Goal: Task Accomplishment & Management: Manage account settings

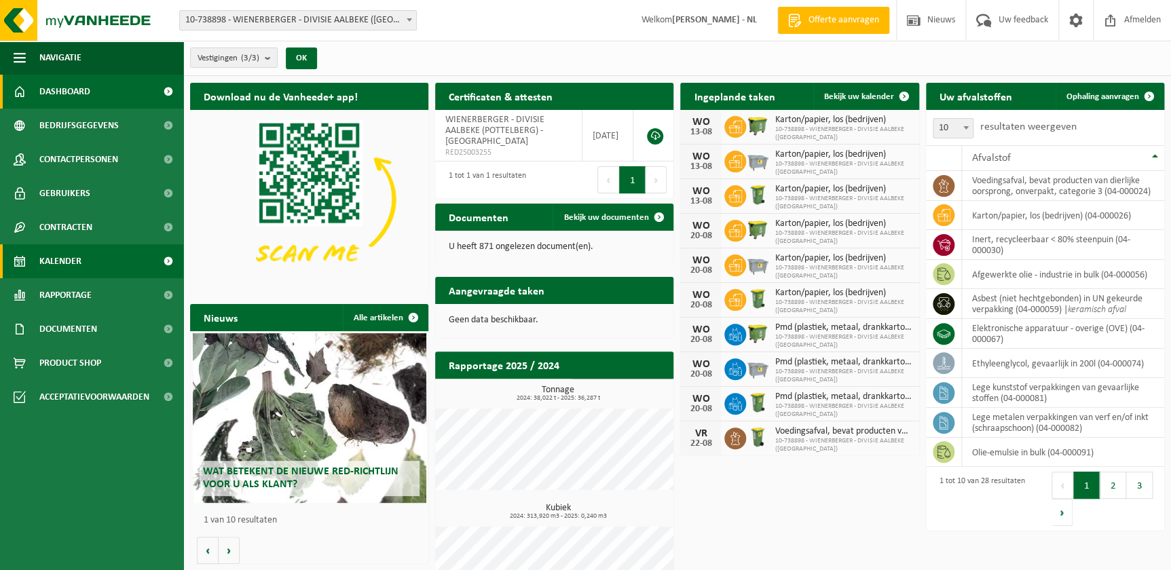
click at [73, 261] on span "Kalender" at bounding box center [60, 261] width 42 height 34
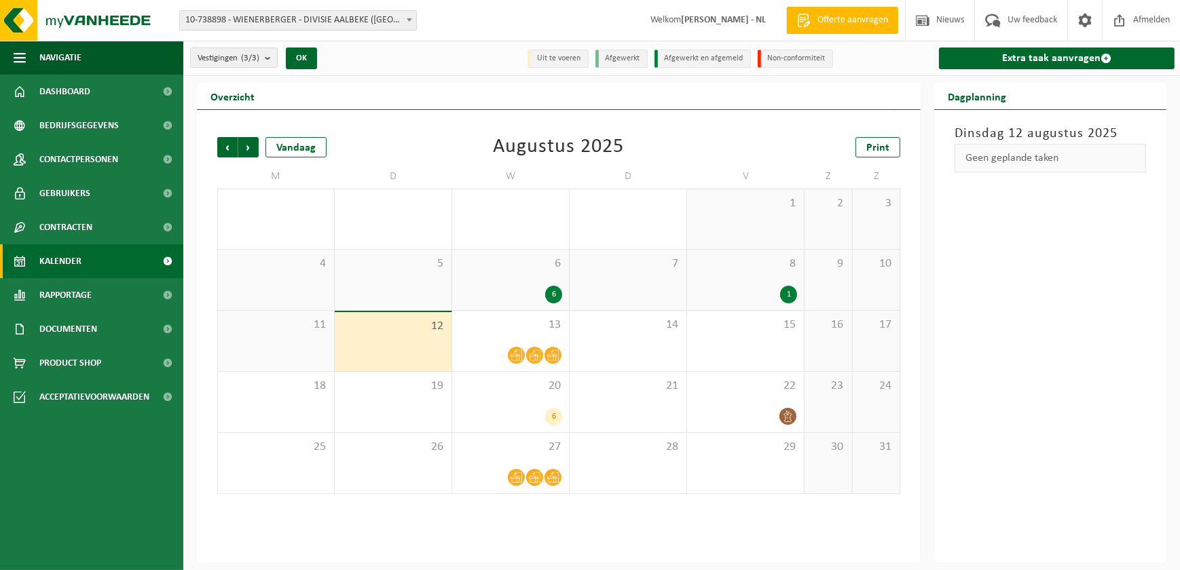
click at [786, 294] on div "1" at bounding box center [788, 295] width 17 height 18
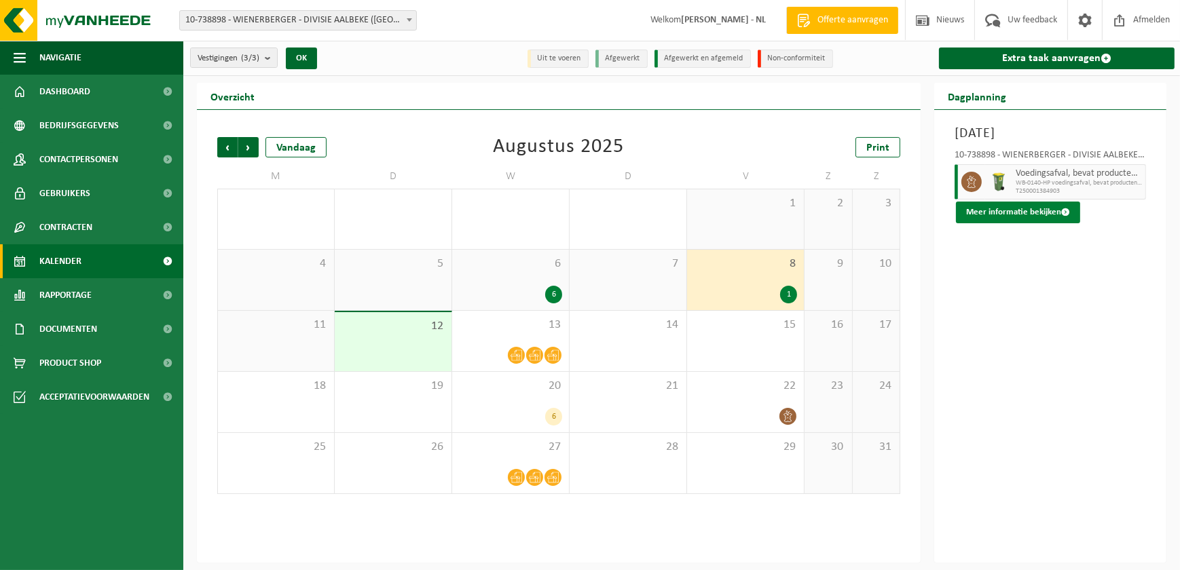
click at [991, 213] on button "Meer informatie bekijken" at bounding box center [1018, 213] width 124 height 22
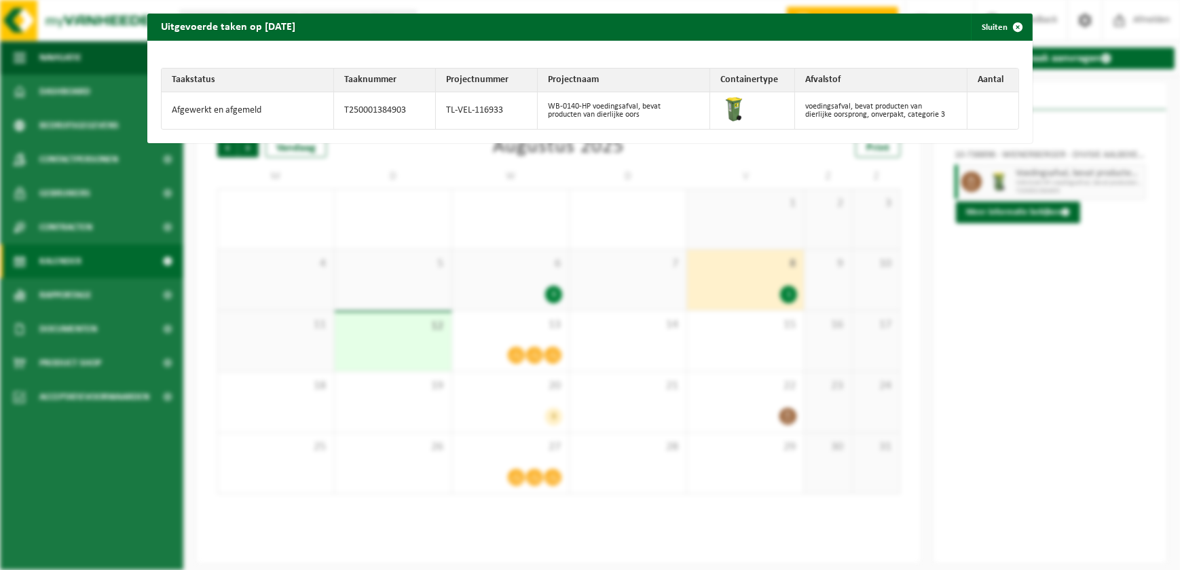
click at [1015, 312] on div "Uitgevoerde taken op 2025-08-08 Sluiten Taakstatus Taaknummer Projectnummer Pro…" at bounding box center [590, 285] width 1180 height 570
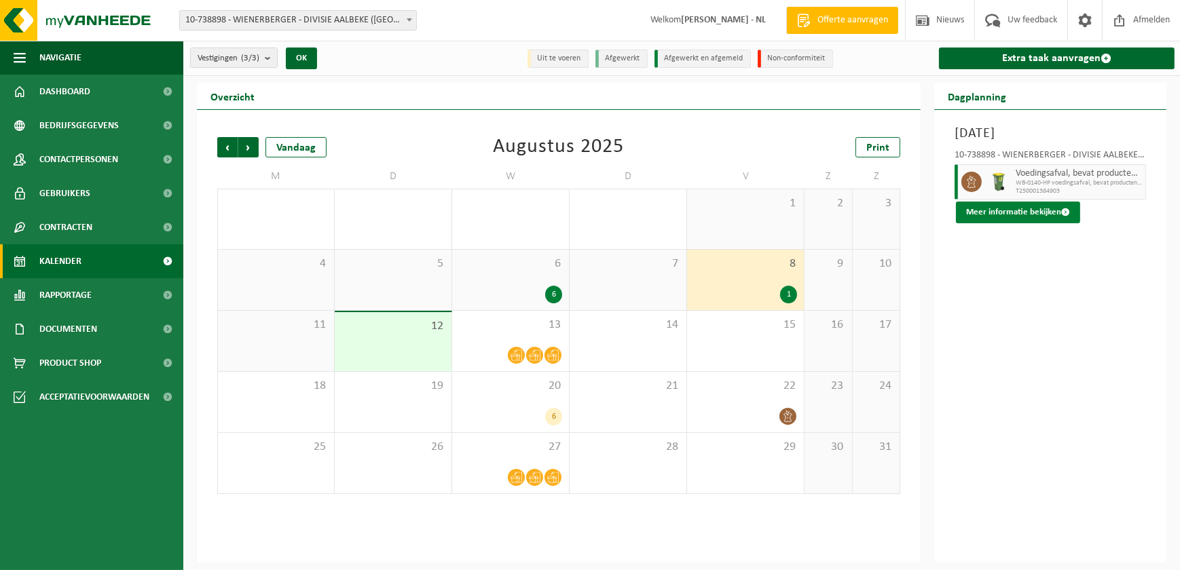
click at [1021, 211] on button "Meer informatie bekijken" at bounding box center [1018, 213] width 124 height 22
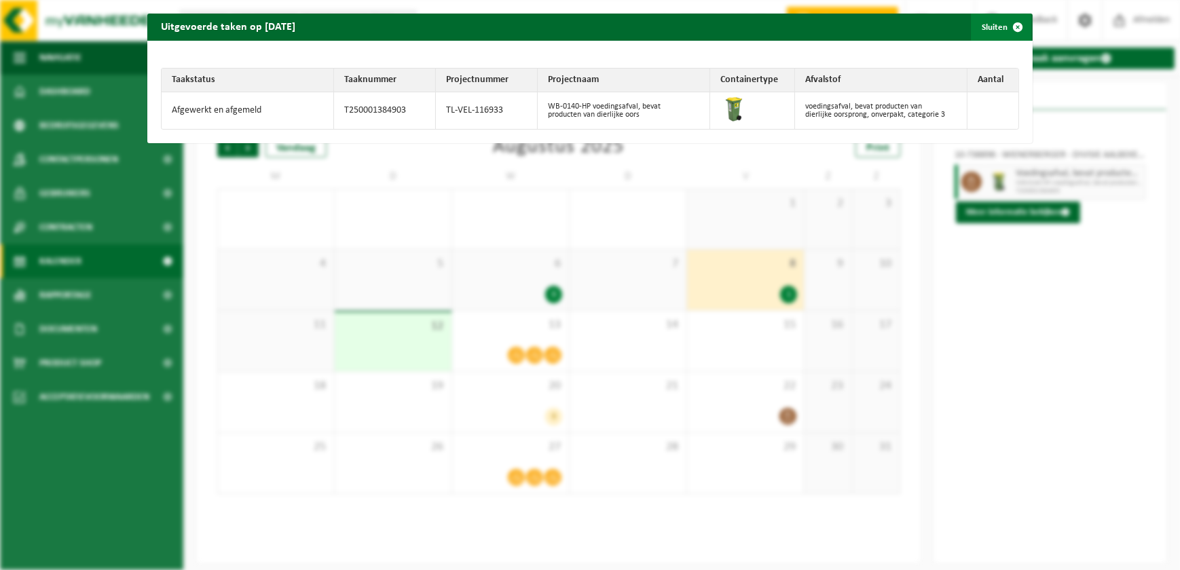
click at [989, 25] on button "Sluiten" at bounding box center [1001, 27] width 60 height 27
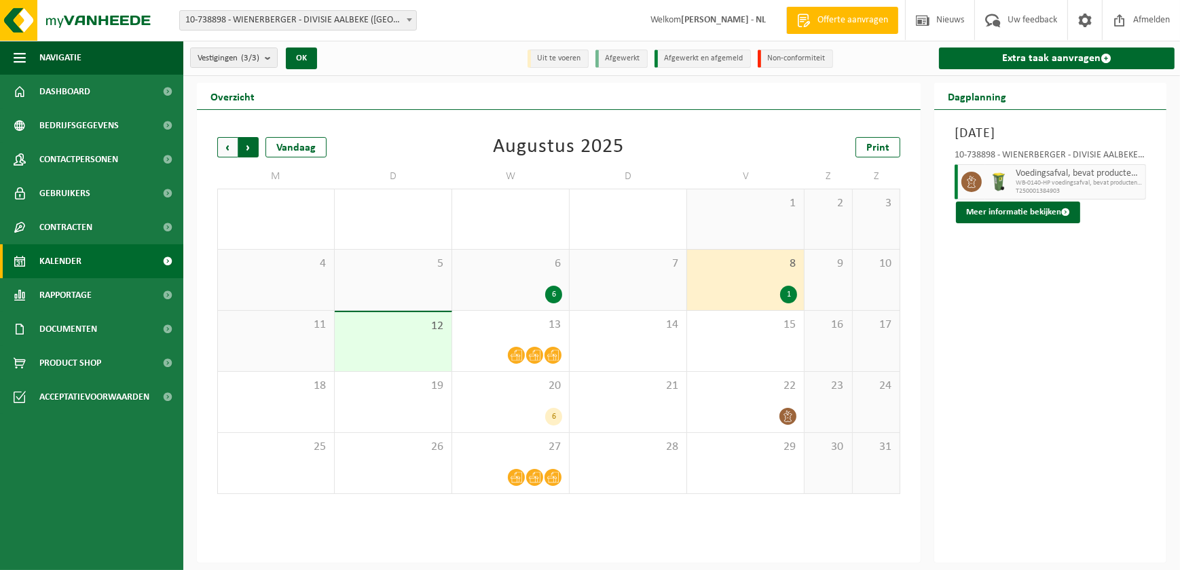
click at [228, 146] on span "Vorige" at bounding box center [227, 147] width 20 height 20
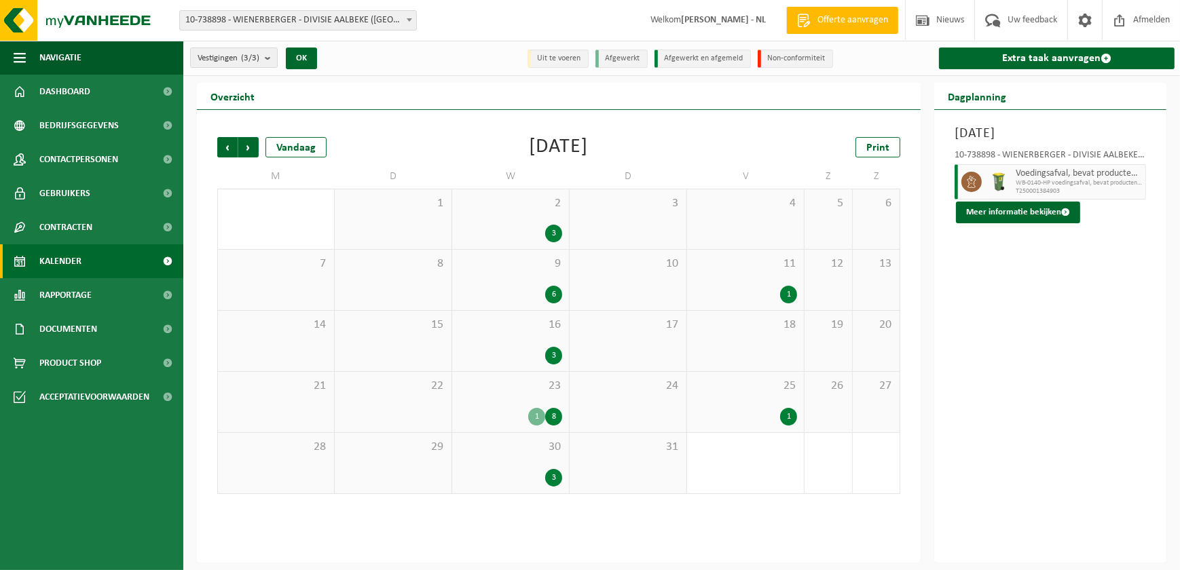
click at [786, 414] on div "1" at bounding box center [788, 417] width 17 height 18
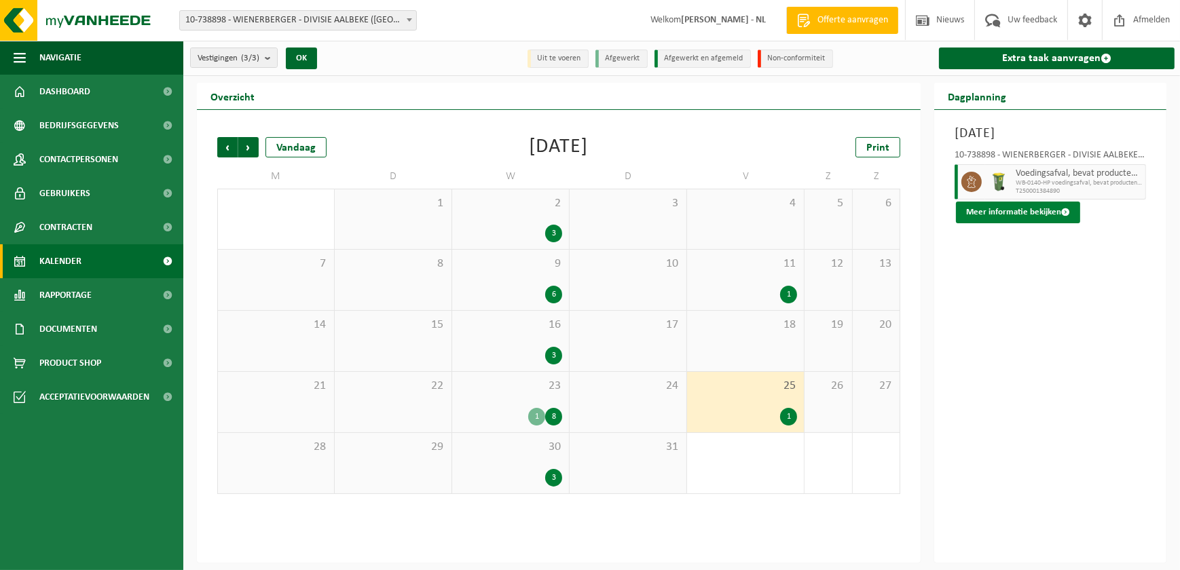
click at [1028, 215] on button "Meer informatie bekijken" at bounding box center [1018, 213] width 124 height 22
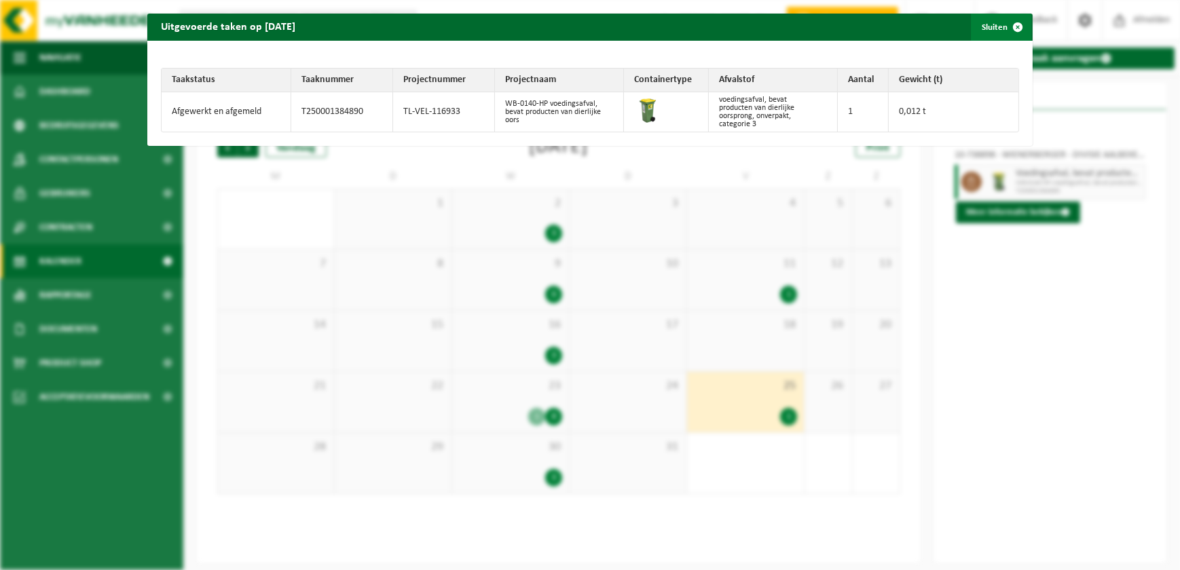
click at [987, 23] on button "Sluiten" at bounding box center [1001, 27] width 60 height 27
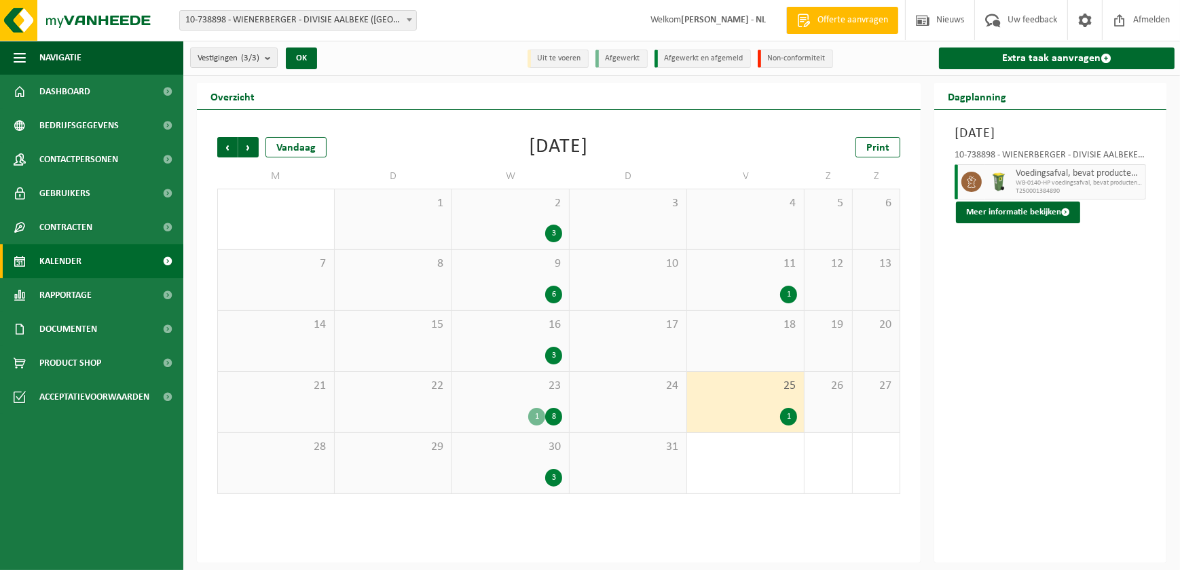
click at [785, 292] on div "1" at bounding box center [788, 295] width 17 height 18
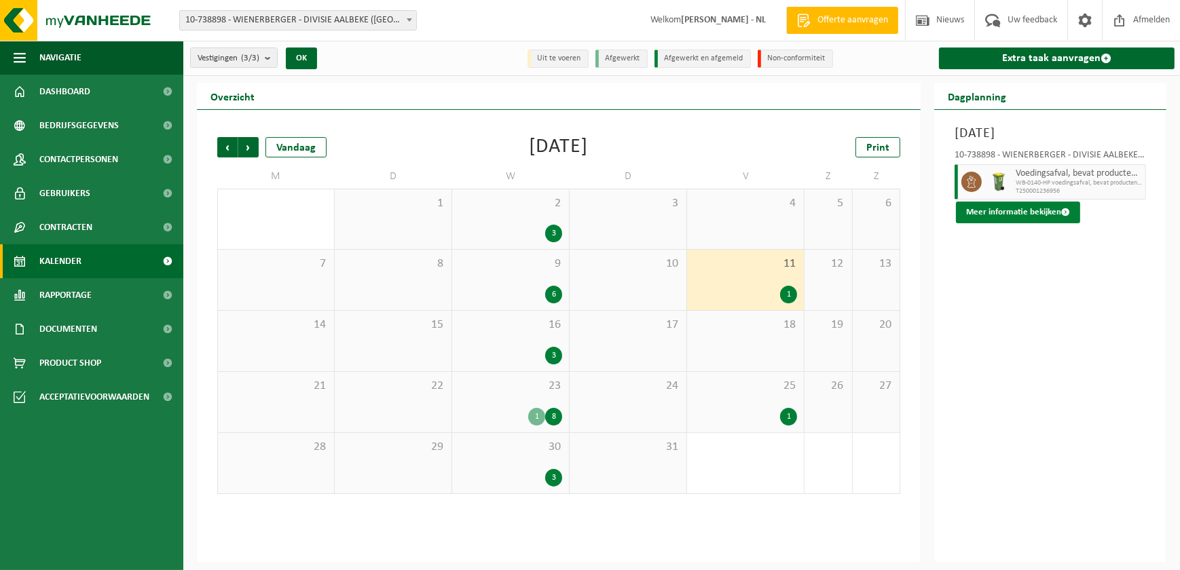
click at [975, 212] on button "Meer informatie bekijken" at bounding box center [1018, 213] width 124 height 22
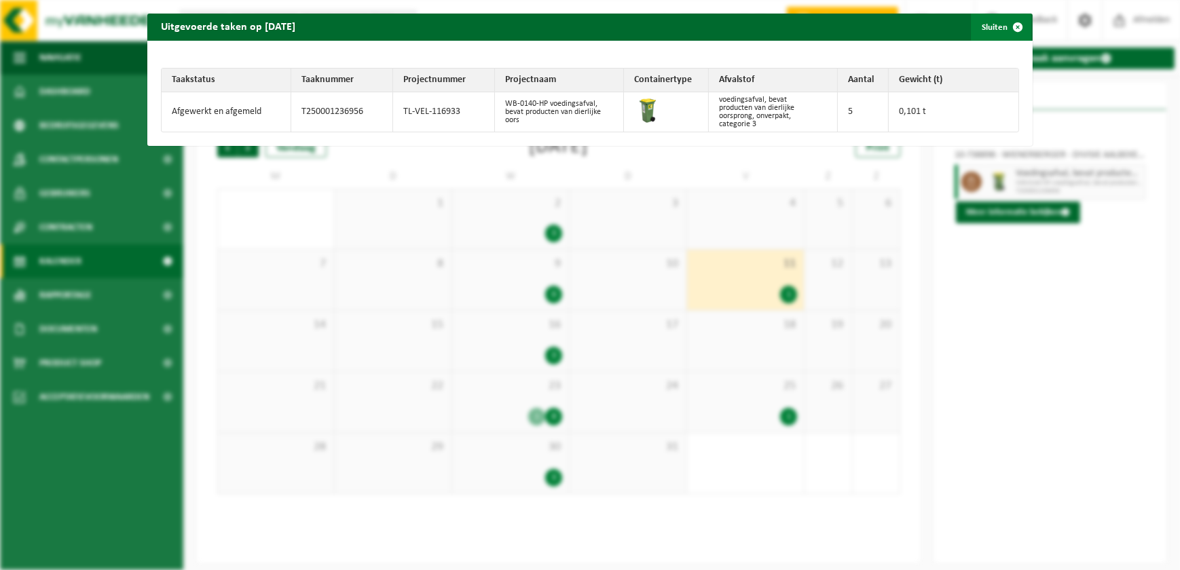
click at [991, 25] on button "Sluiten" at bounding box center [1001, 27] width 60 height 27
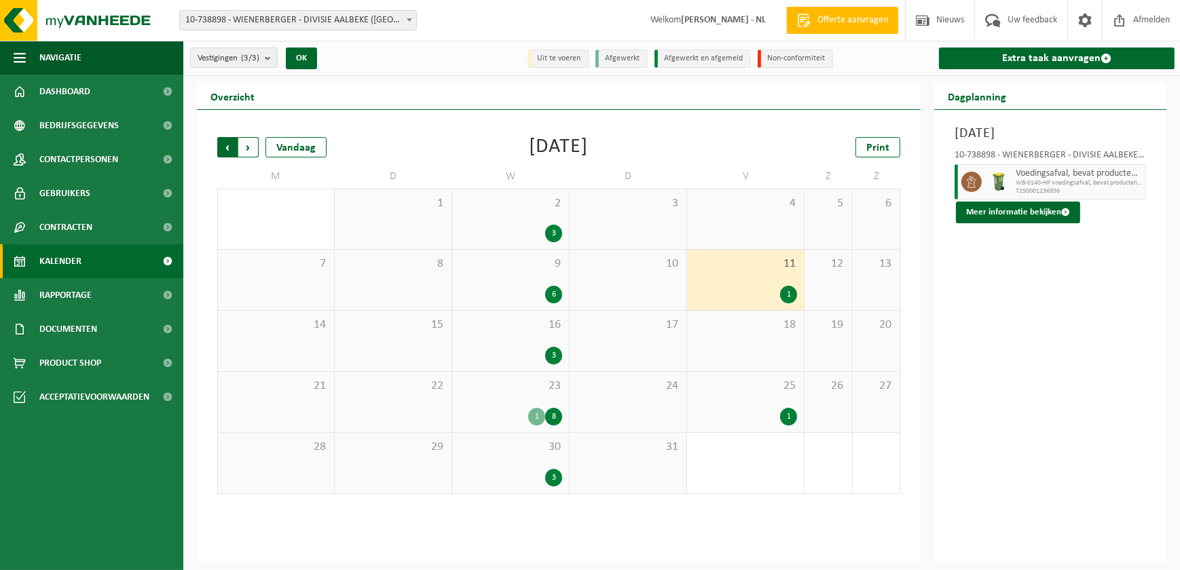
click at [248, 147] on span "Volgende" at bounding box center [248, 147] width 20 height 20
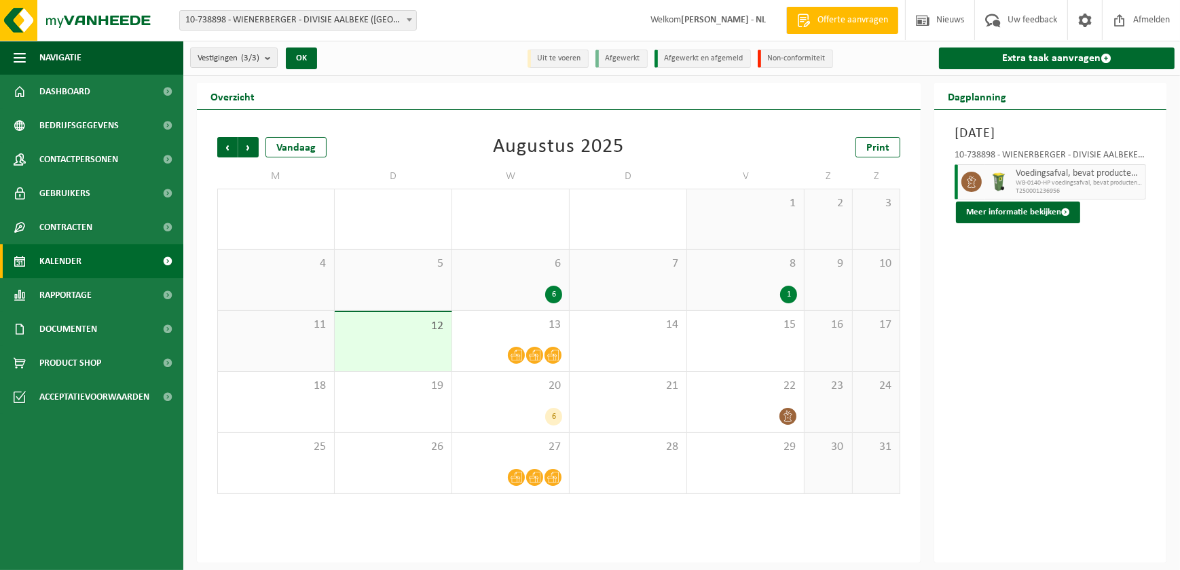
click at [788, 295] on div "1" at bounding box center [788, 295] width 17 height 18
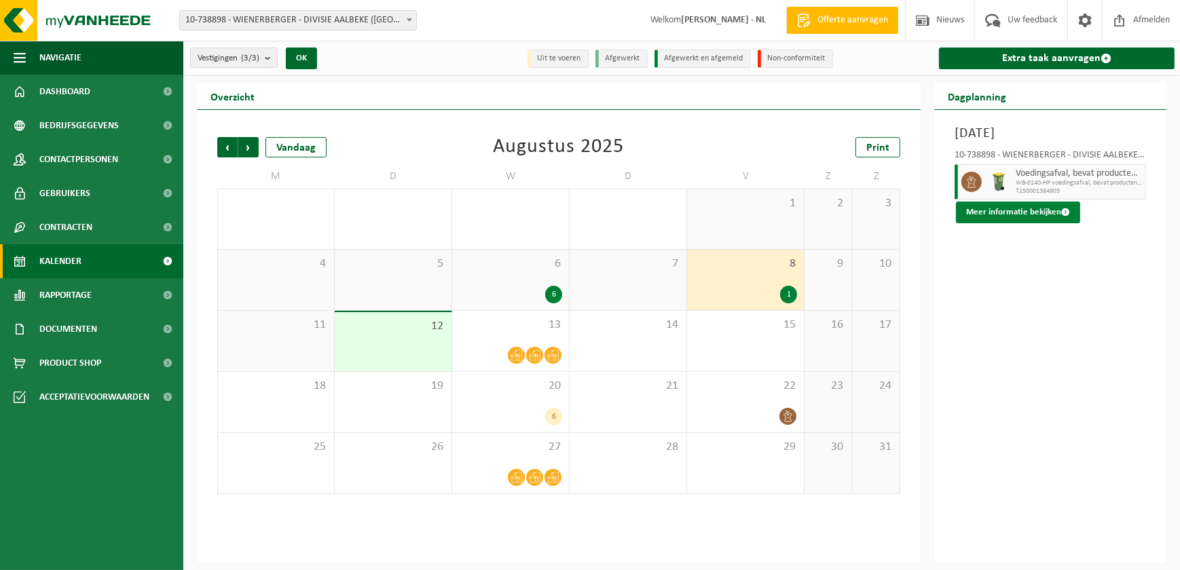
click at [1029, 215] on button "Meer informatie bekijken" at bounding box center [1018, 213] width 124 height 22
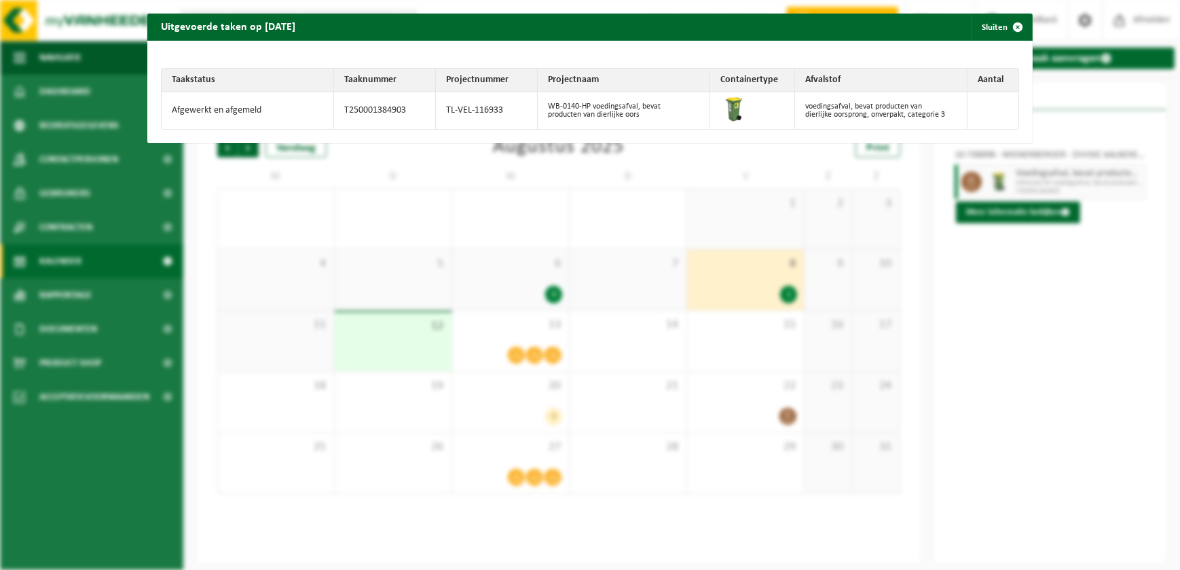
click at [757, 354] on div "Uitgevoerde taken op 2025-08-08 Sluiten Taakstatus Taaknummer Projectnummer Pro…" at bounding box center [590, 285] width 1180 height 570
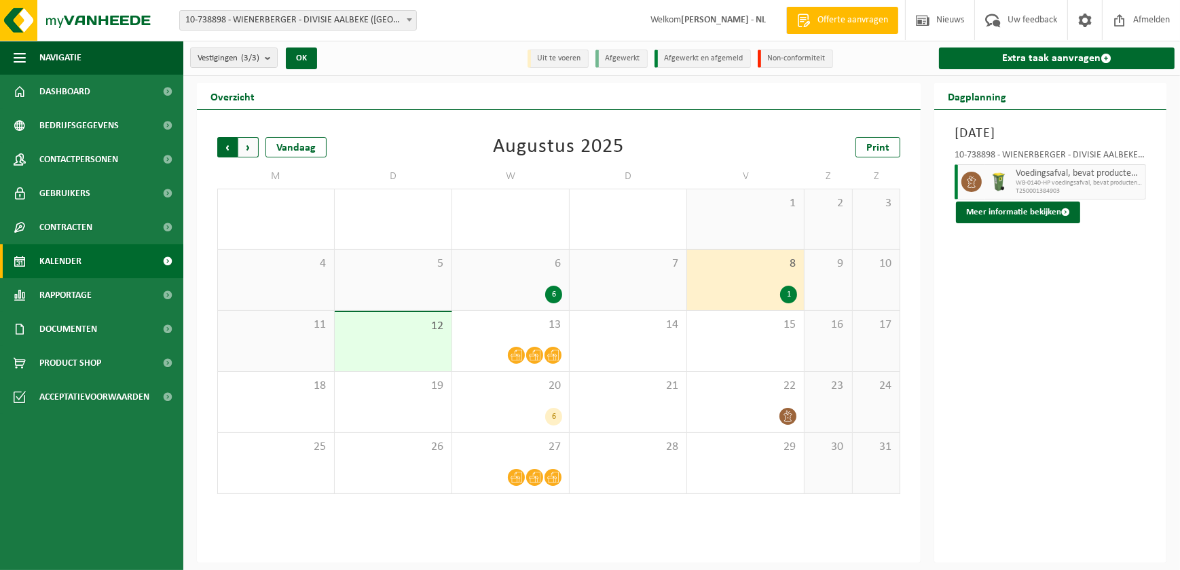
click at [249, 143] on span "Volgende" at bounding box center [248, 147] width 20 height 20
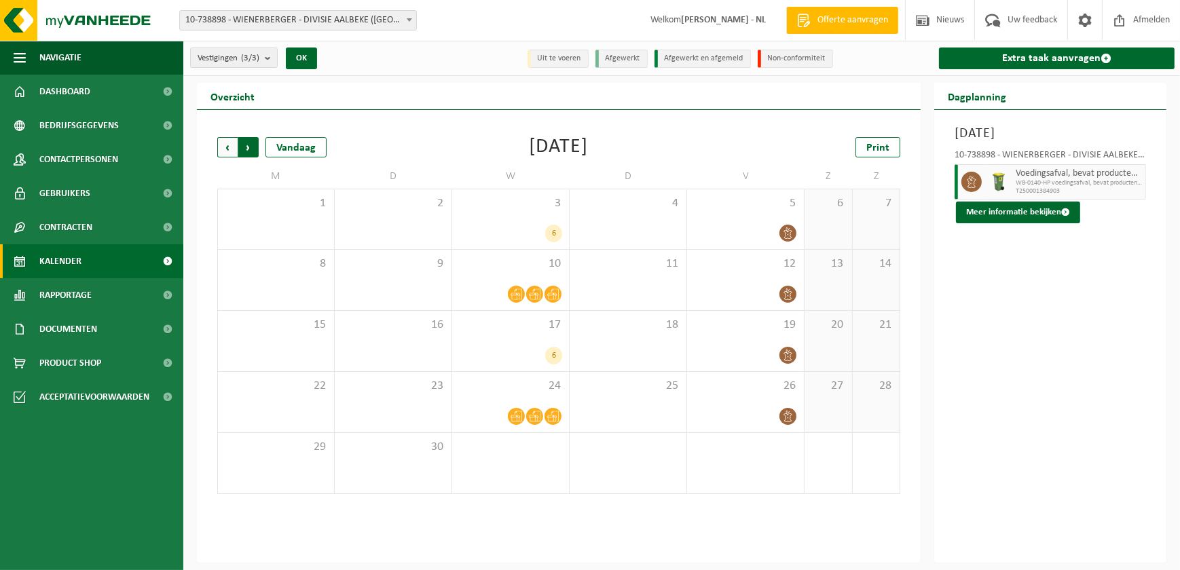
click at [225, 149] on span "Vorige" at bounding box center [227, 147] width 20 height 20
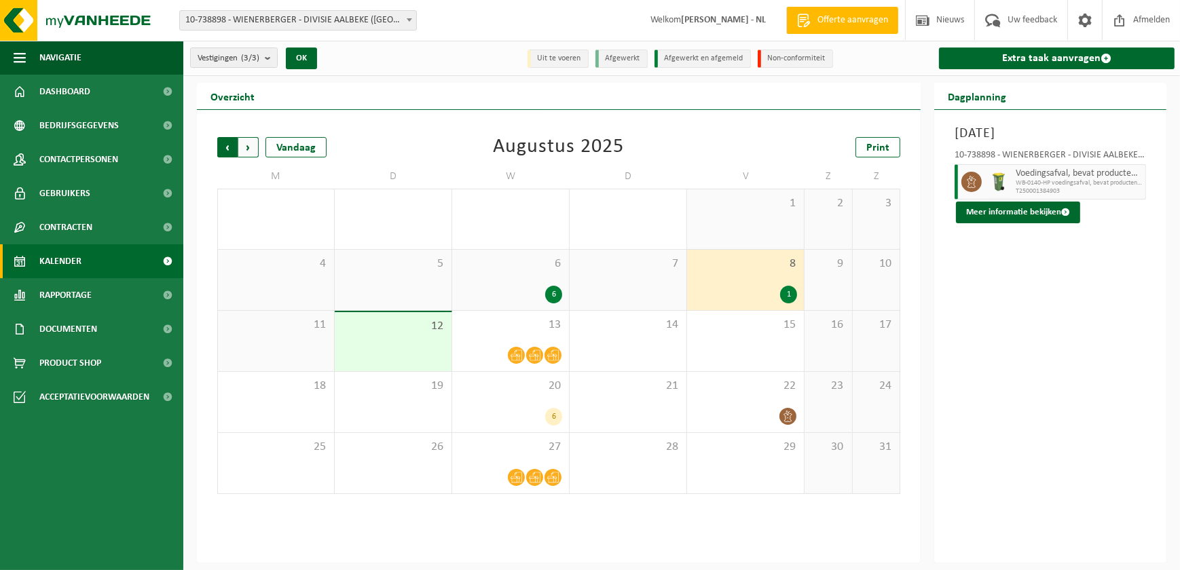
click at [249, 145] on span "Volgende" at bounding box center [248, 147] width 20 height 20
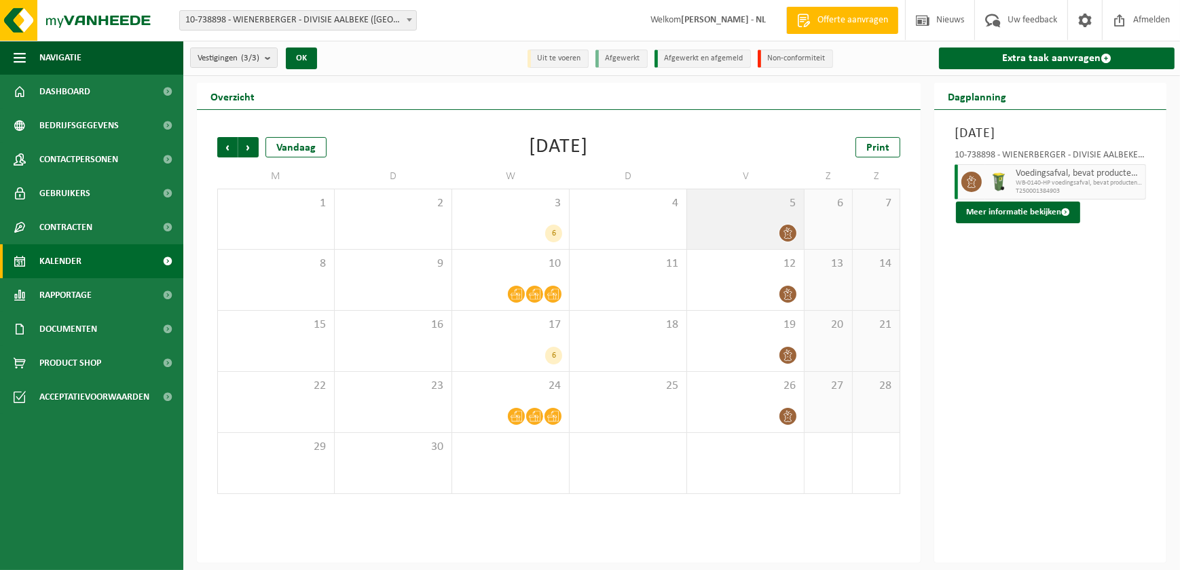
click at [788, 232] on icon at bounding box center [788, 234] width 12 height 12
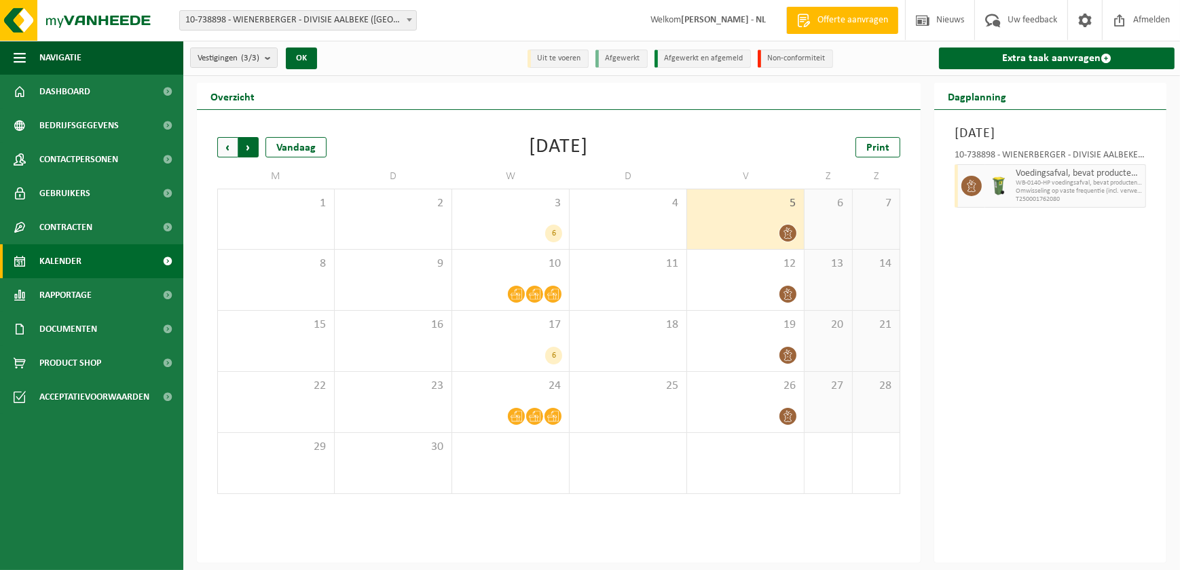
click at [230, 149] on span "Vorige" at bounding box center [227, 147] width 20 height 20
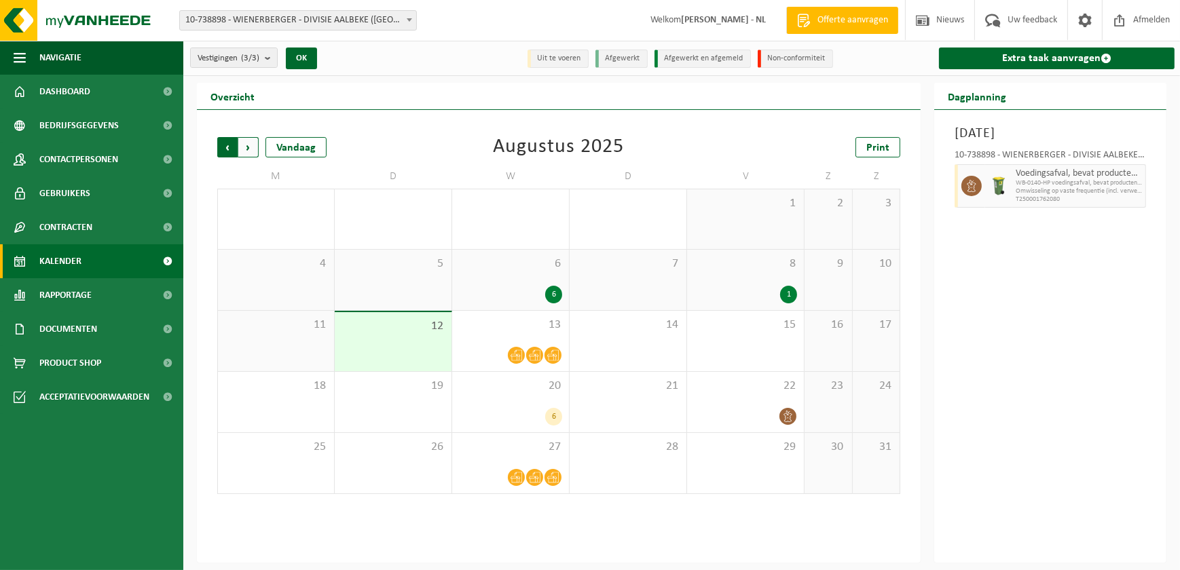
click at [248, 146] on span "Volgende" at bounding box center [248, 147] width 20 height 20
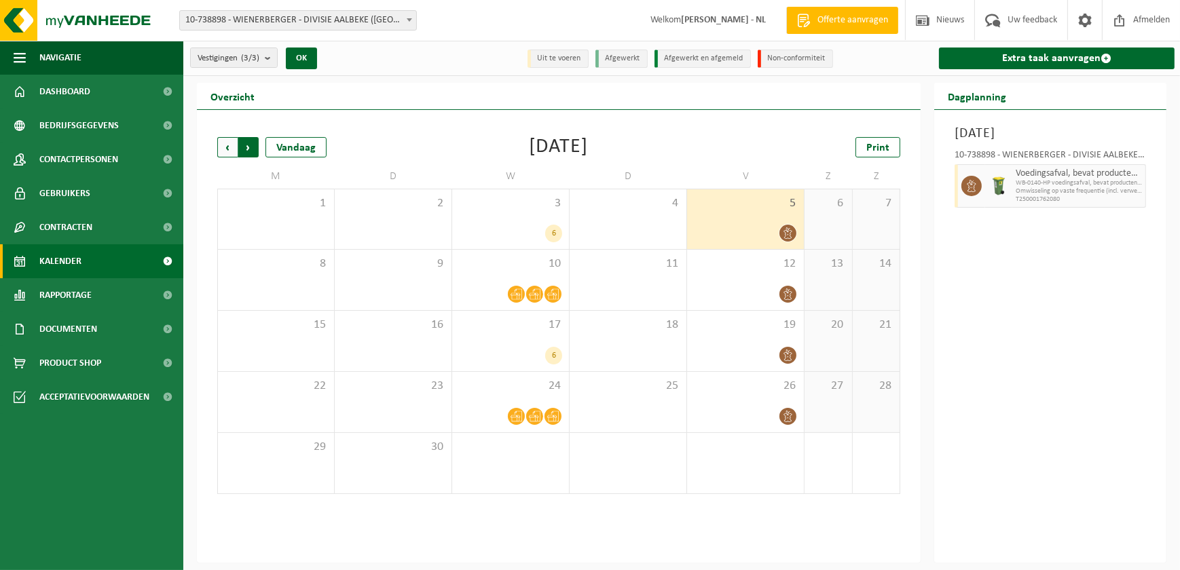
click at [229, 147] on span "Vorige" at bounding box center [227, 147] width 20 height 20
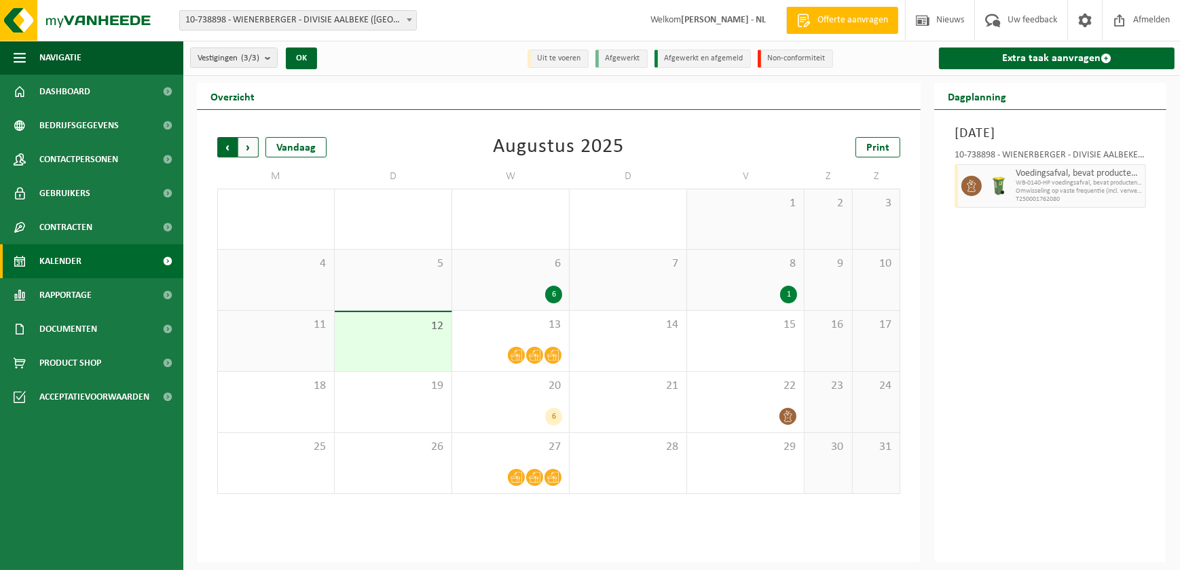
click at [253, 150] on span "Volgende" at bounding box center [248, 147] width 20 height 20
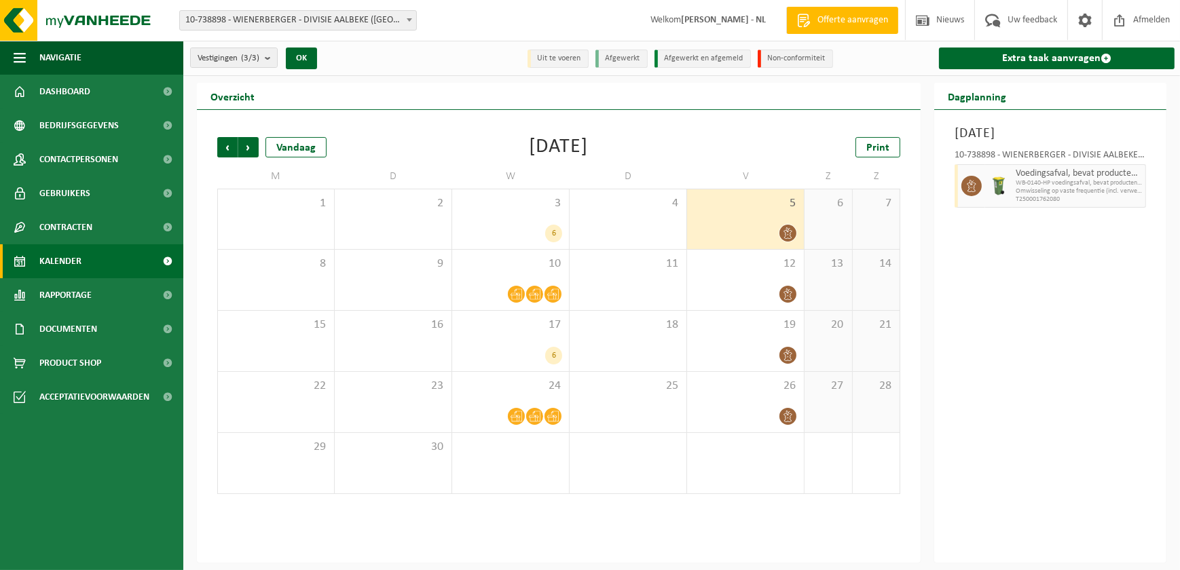
click at [786, 229] on icon at bounding box center [788, 234] width 12 height 12
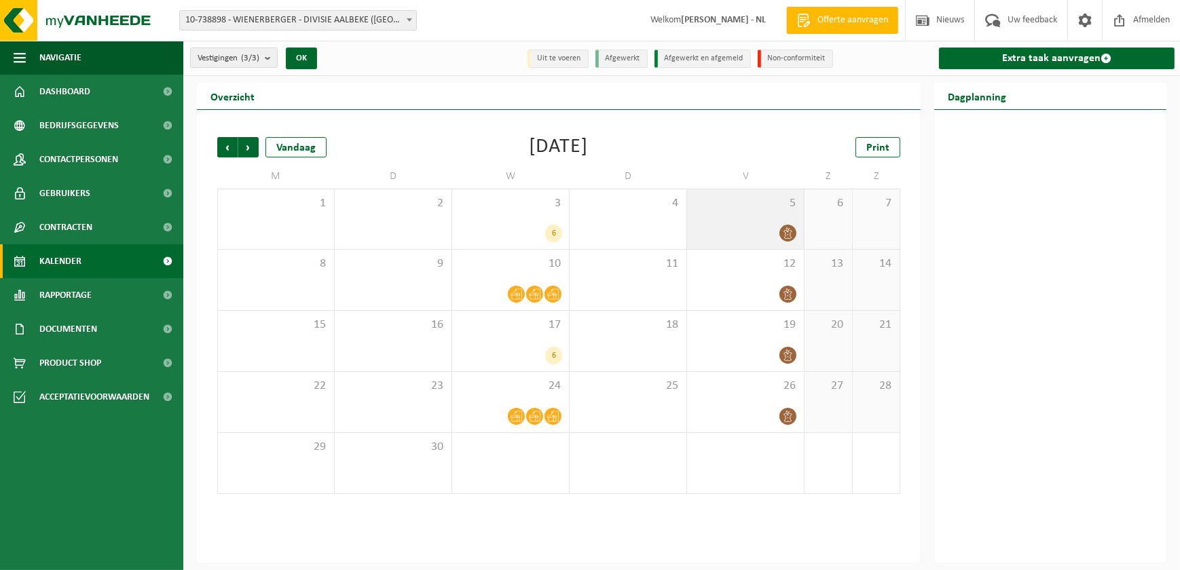
drag, startPoint x: 787, startPoint y: 235, endPoint x: 768, endPoint y: 229, distance: 20.0
click at [768, 229] on div at bounding box center [745, 233] width 103 height 18
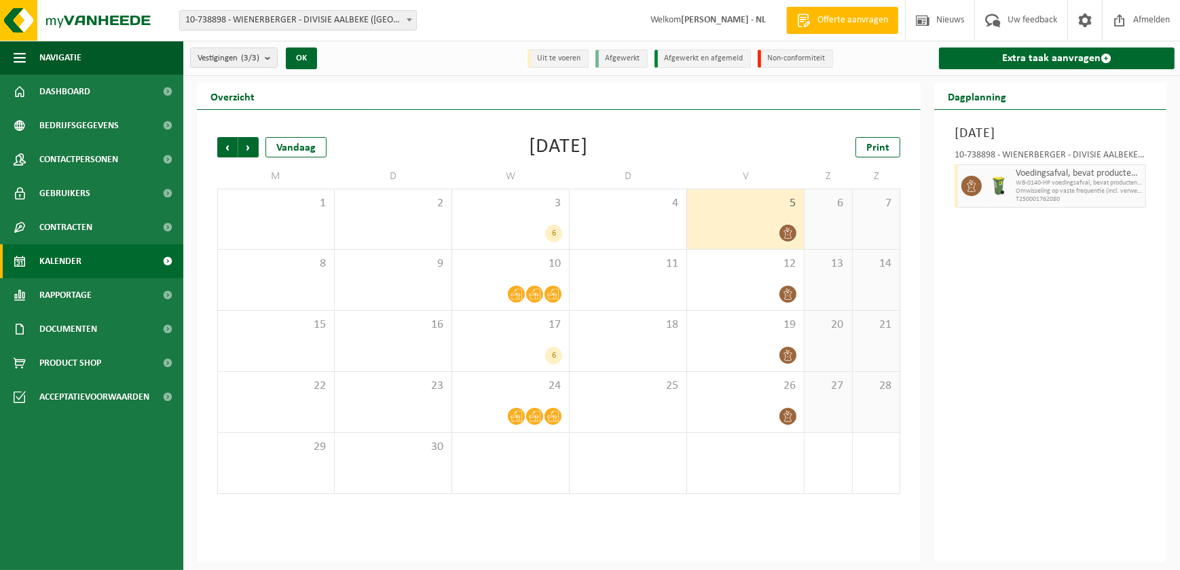
click at [787, 232] on icon at bounding box center [788, 234] width 12 height 12
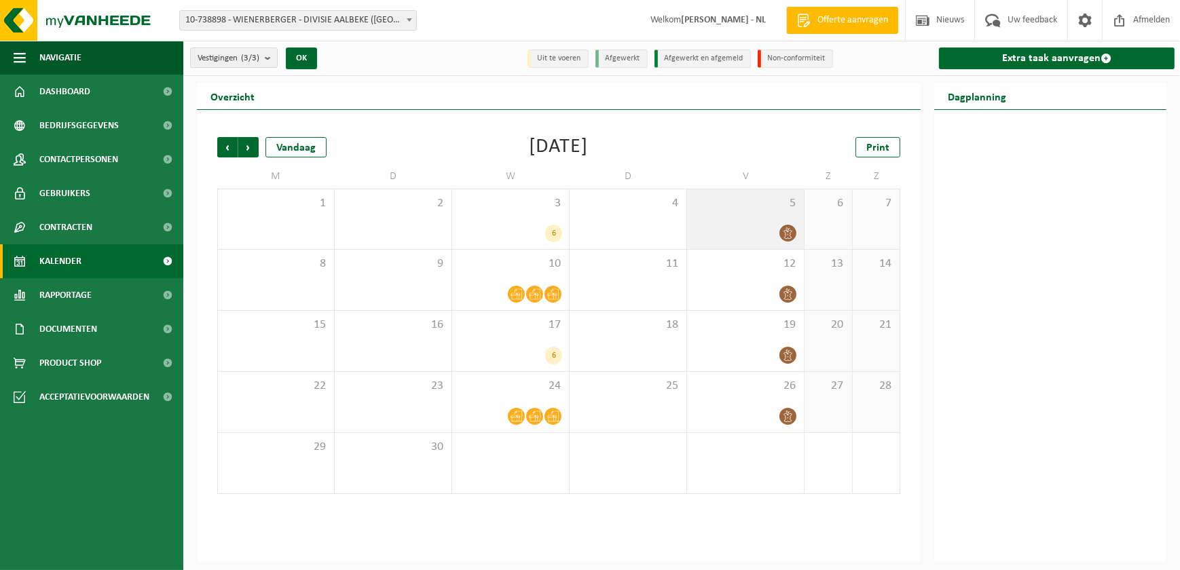
click at [791, 233] on icon at bounding box center [788, 234] width 12 height 12
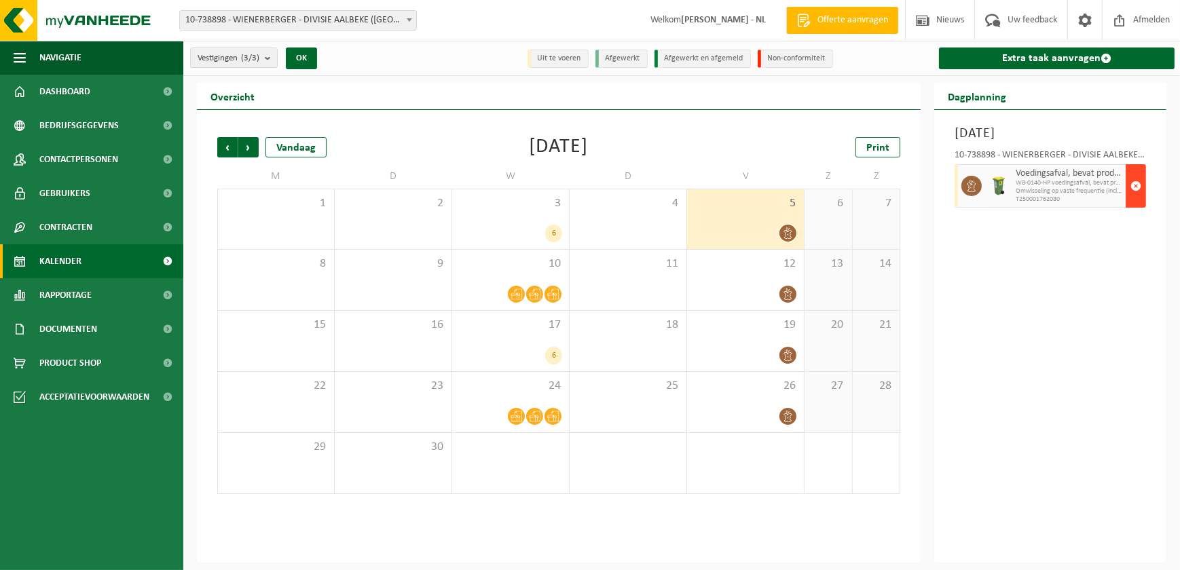
click at [1136, 185] on span "button" at bounding box center [1136, 185] width 11 height 27
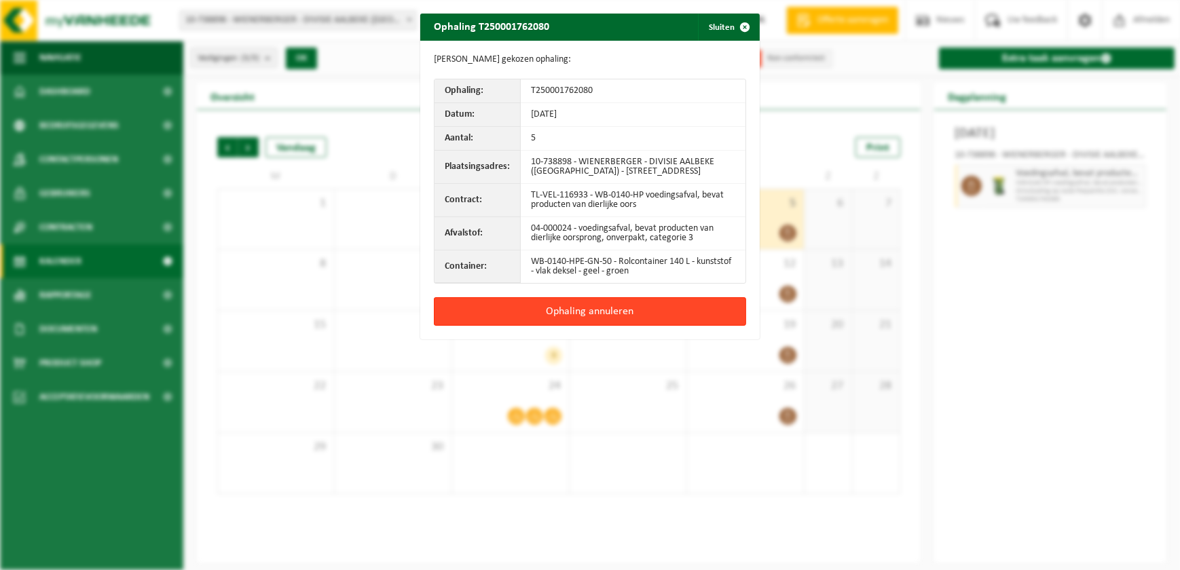
click at [592, 321] on button "Ophaling annuleren" at bounding box center [590, 311] width 312 height 29
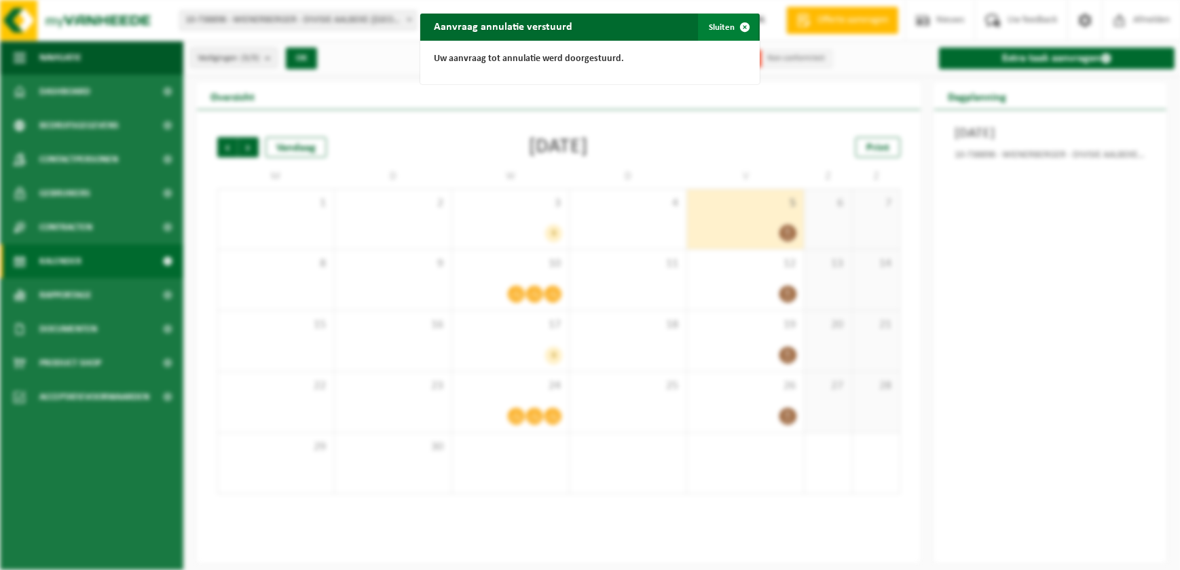
click at [718, 26] on button "Sluiten" at bounding box center [728, 27] width 60 height 27
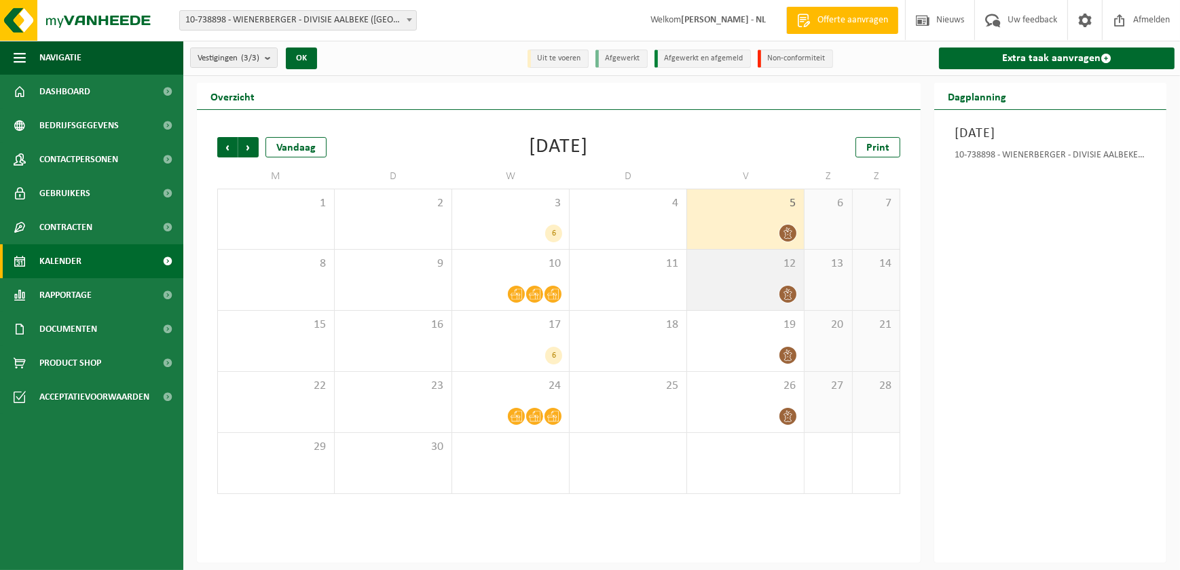
click at [789, 292] on icon at bounding box center [788, 295] width 12 height 12
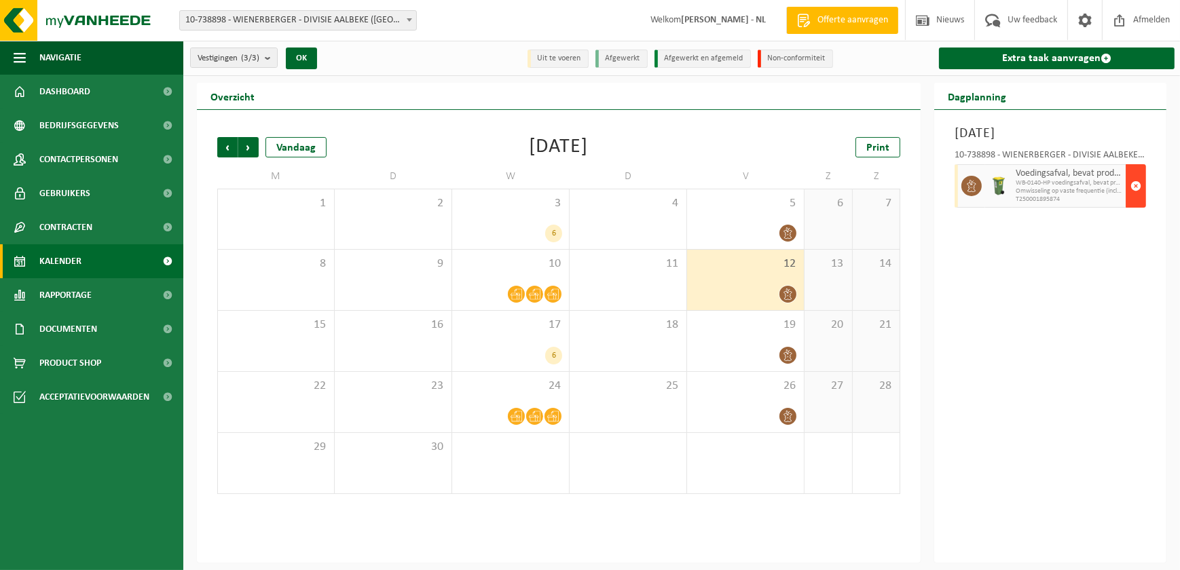
click at [1138, 185] on span "button" at bounding box center [1136, 185] width 11 height 27
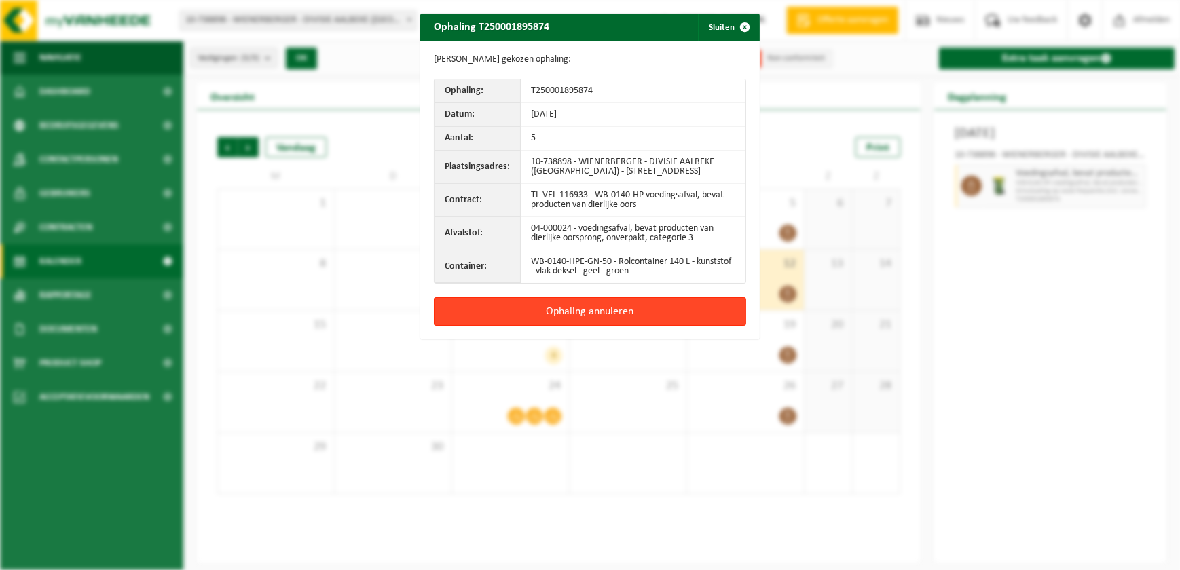
click at [575, 321] on button "Ophaling annuleren" at bounding box center [590, 311] width 312 height 29
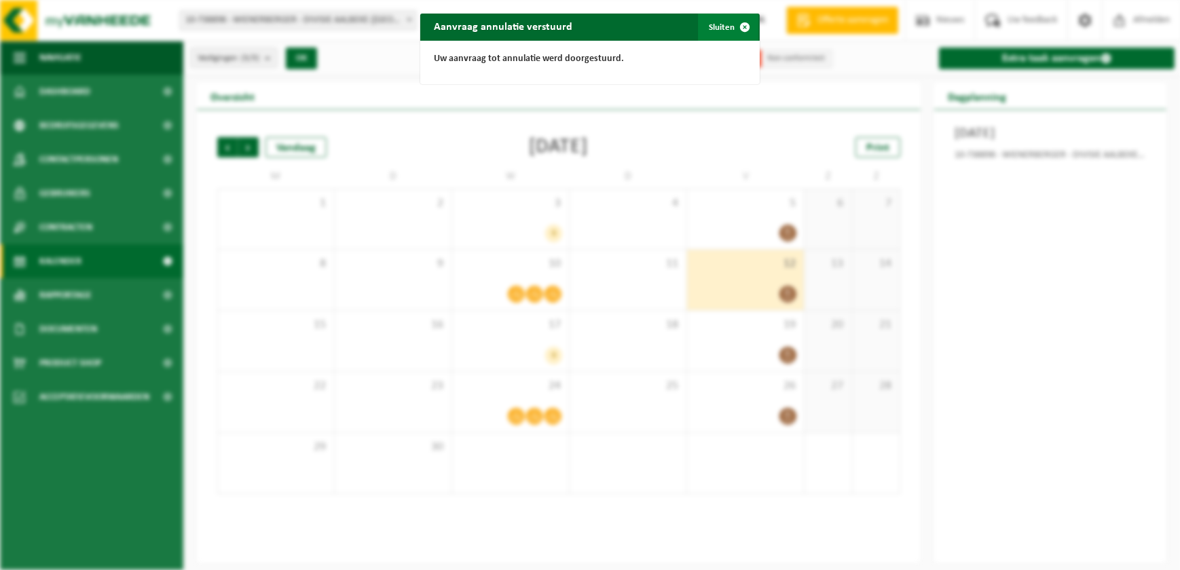
click at [714, 26] on button "Sluiten" at bounding box center [728, 27] width 60 height 27
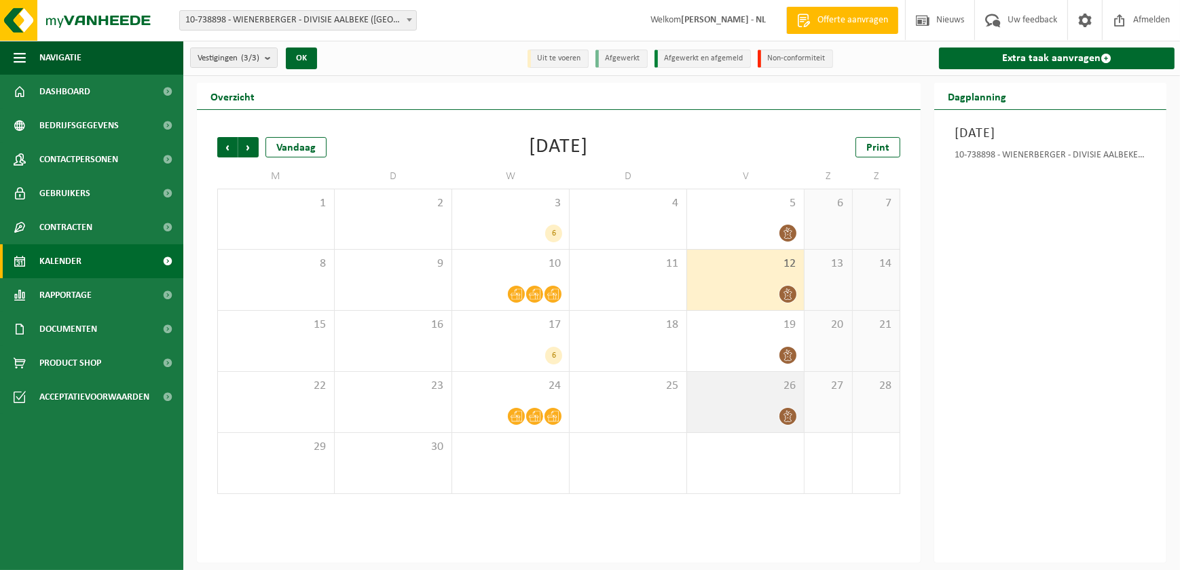
click at [789, 415] on icon at bounding box center [788, 417] width 12 height 12
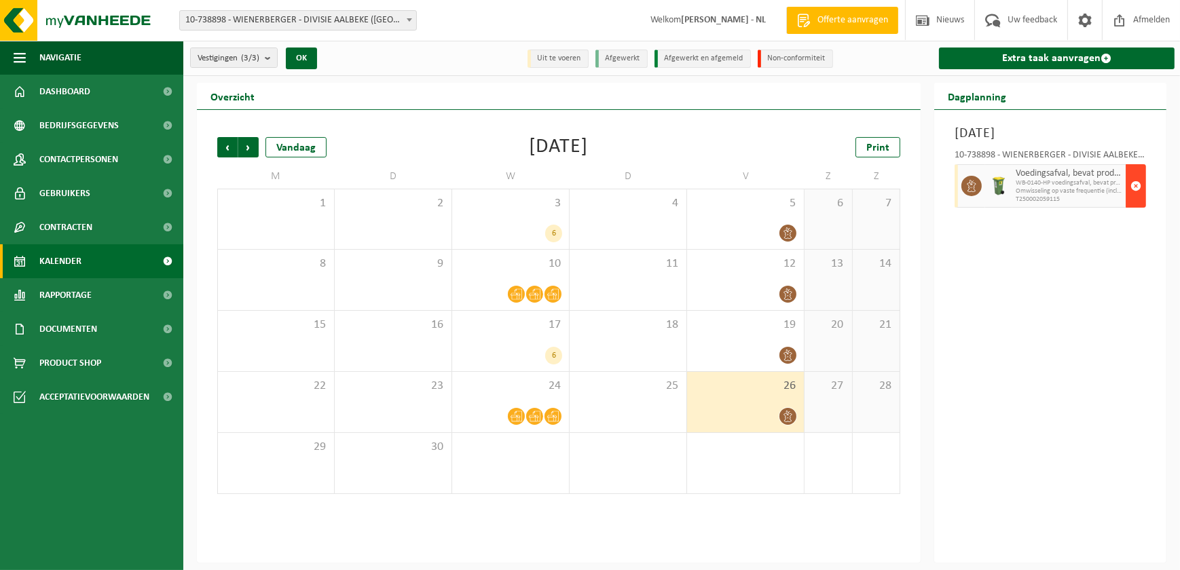
click at [1138, 185] on span "button" at bounding box center [1136, 185] width 11 height 27
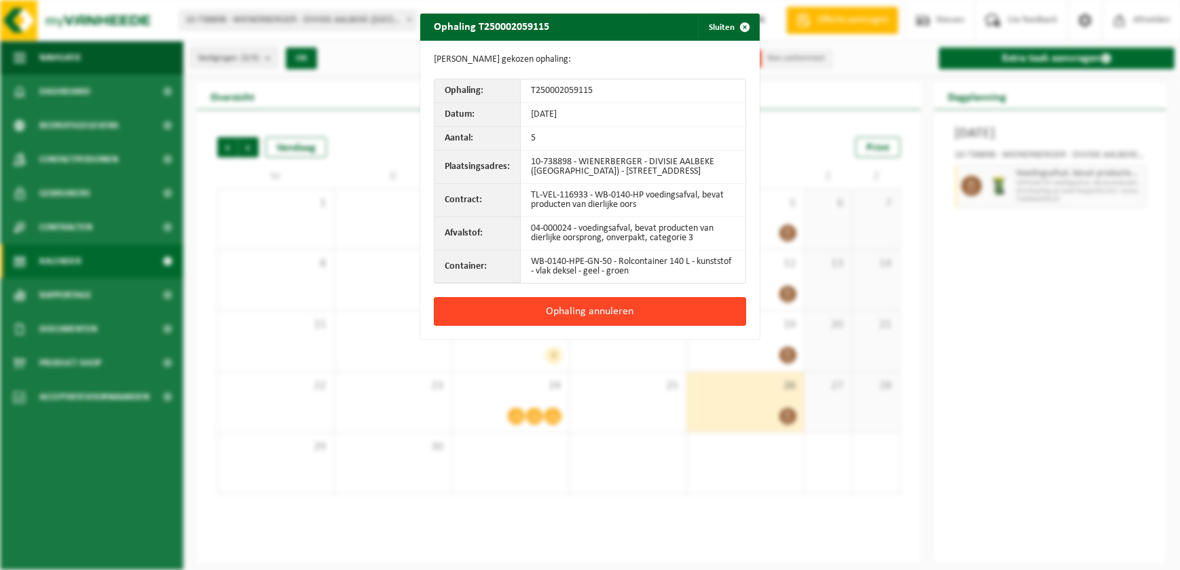
click at [597, 321] on button "Ophaling annuleren" at bounding box center [590, 311] width 312 height 29
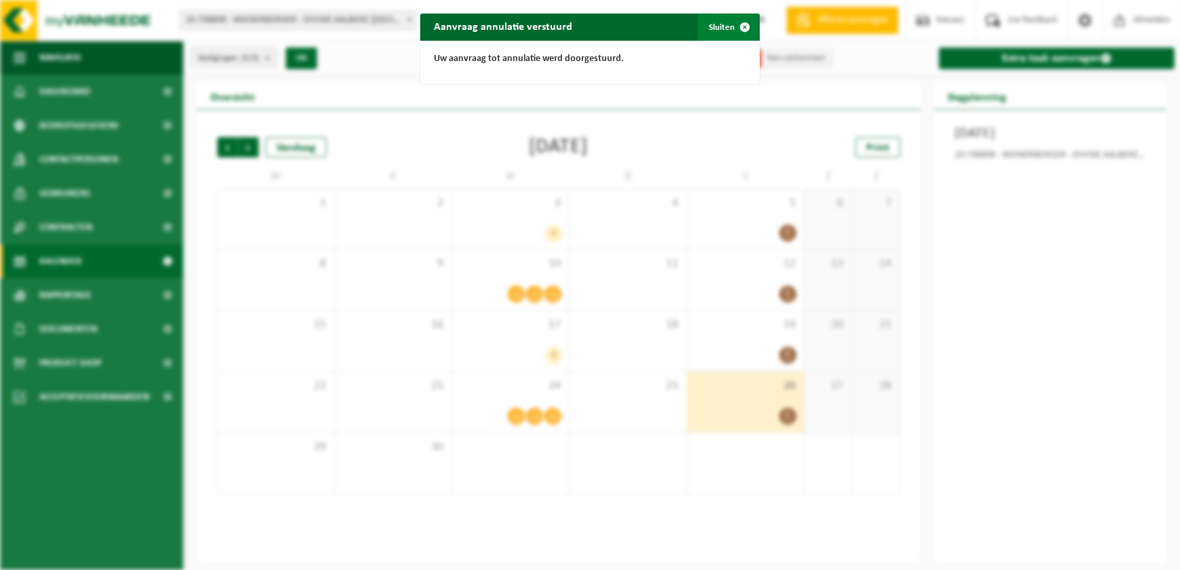
click at [719, 26] on button "Sluiten" at bounding box center [728, 27] width 60 height 27
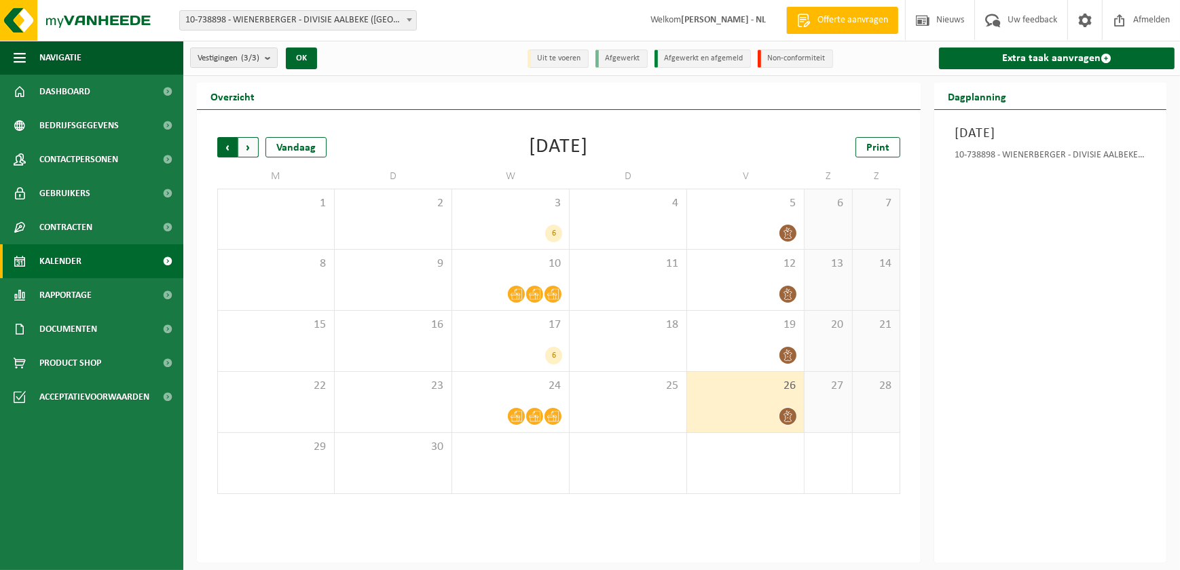
click at [250, 147] on span "Volgende" at bounding box center [248, 147] width 20 height 20
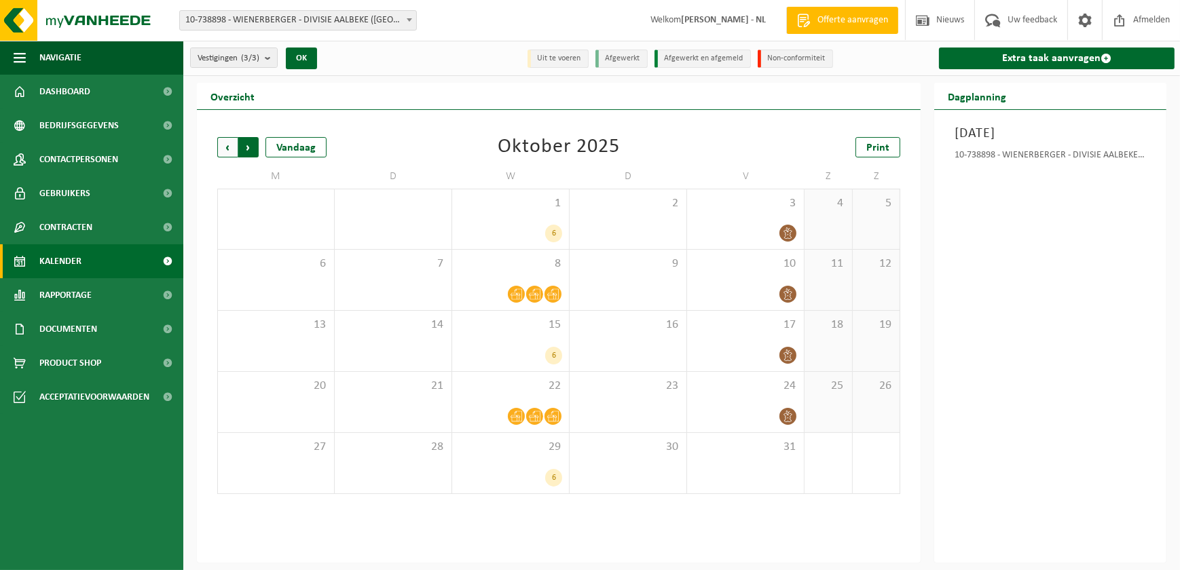
click at [223, 143] on span "Vorige" at bounding box center [227, 147] width 20 height 20
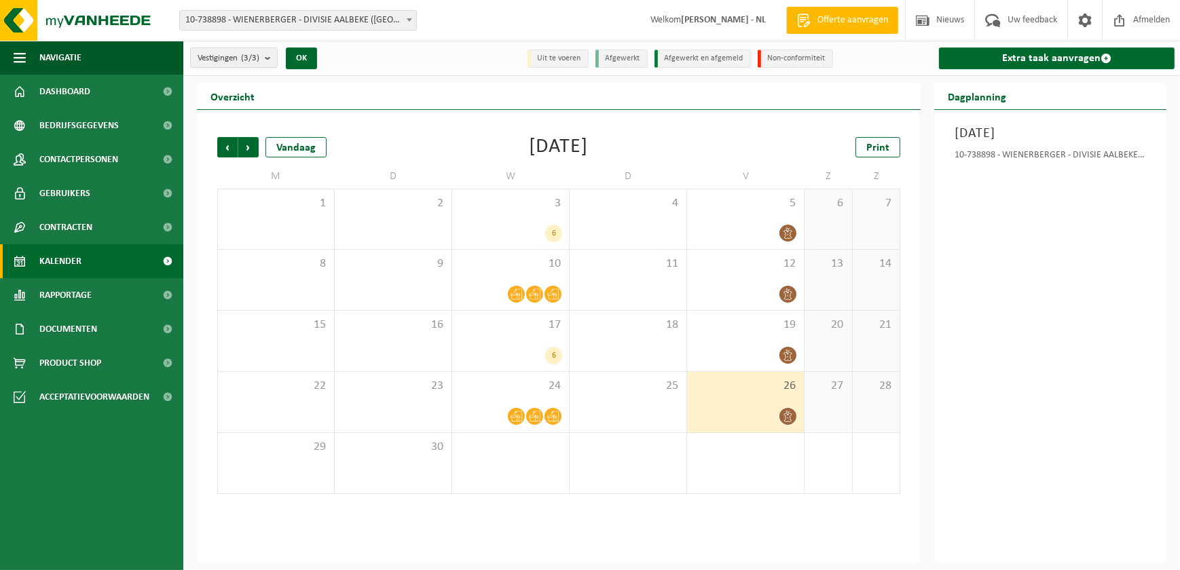
click at [411, 18] on b at bounding box center [409, 19] width 5 height 3
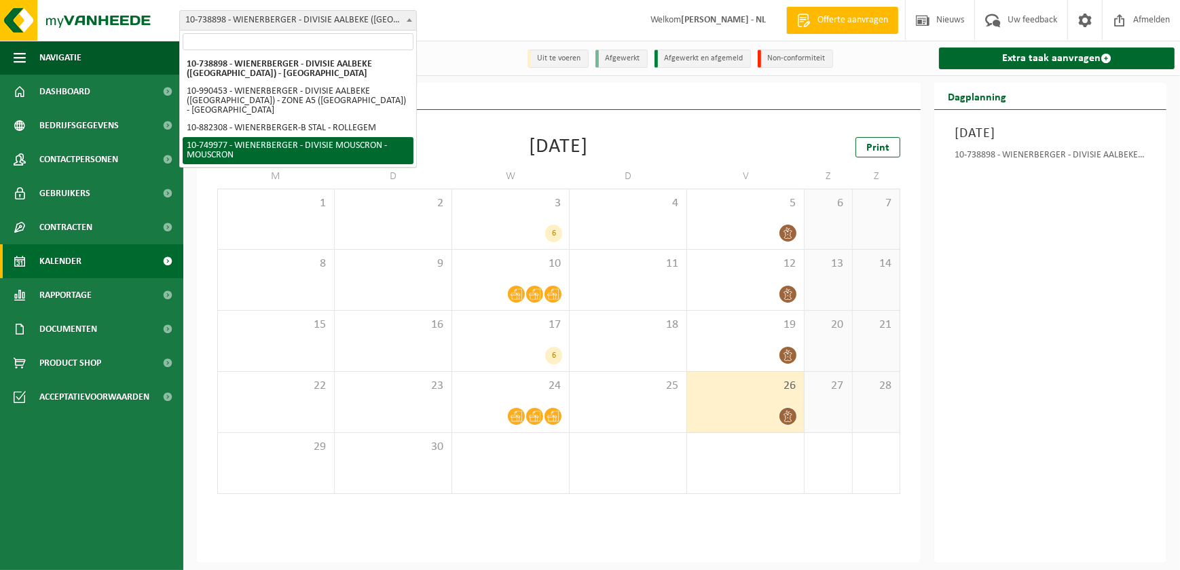
select select "29119"
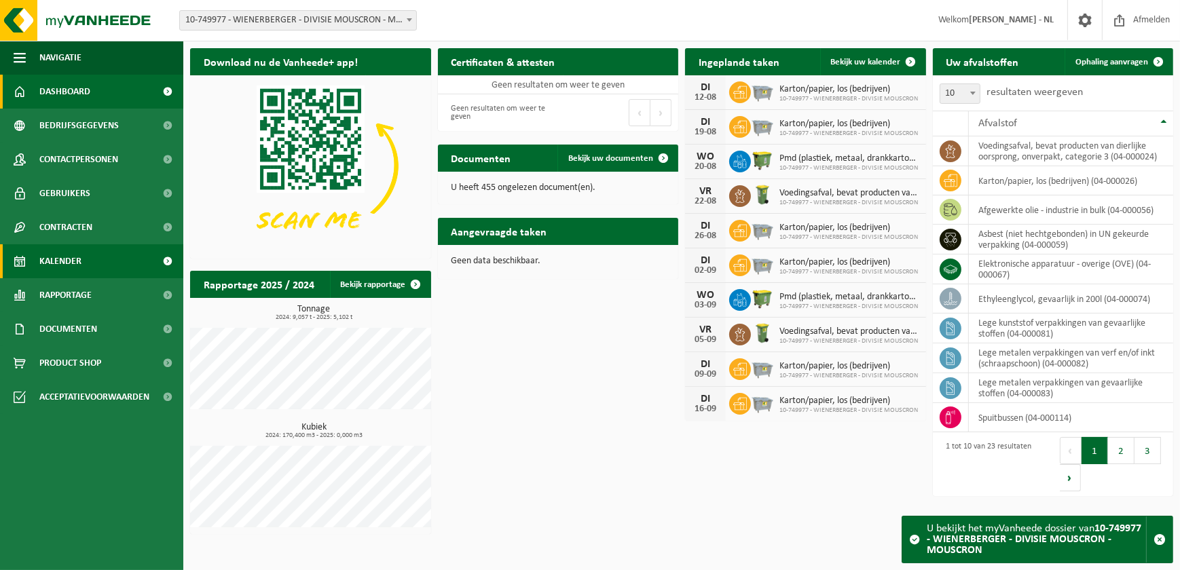
click at [67, 259] on span "Kalender" at bounding box center [60, 261] width 42 height 34
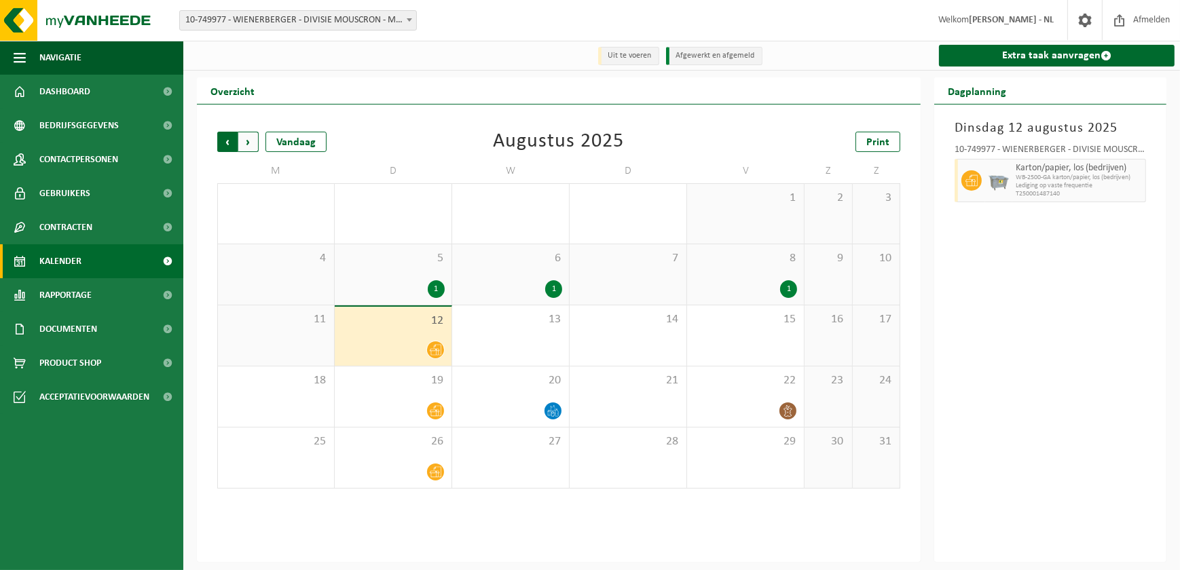
click at [251, 140] on span "Volgende" at bounding box center [248, 142] width 20 height 20
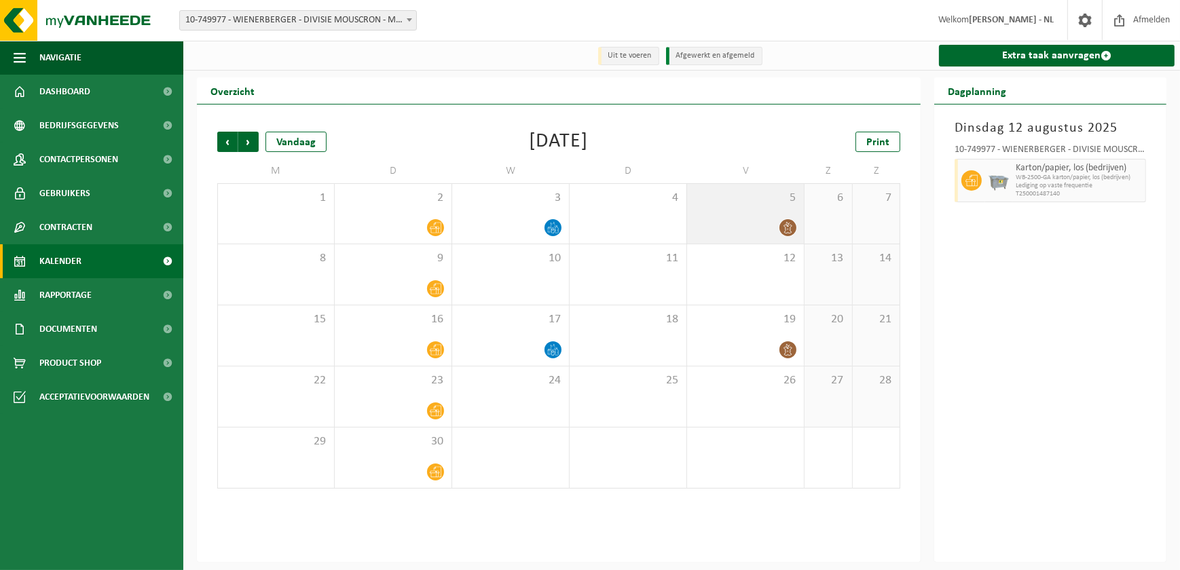
click at [790, 225] on icon at bounding box center [788, 228] width 8 height 12
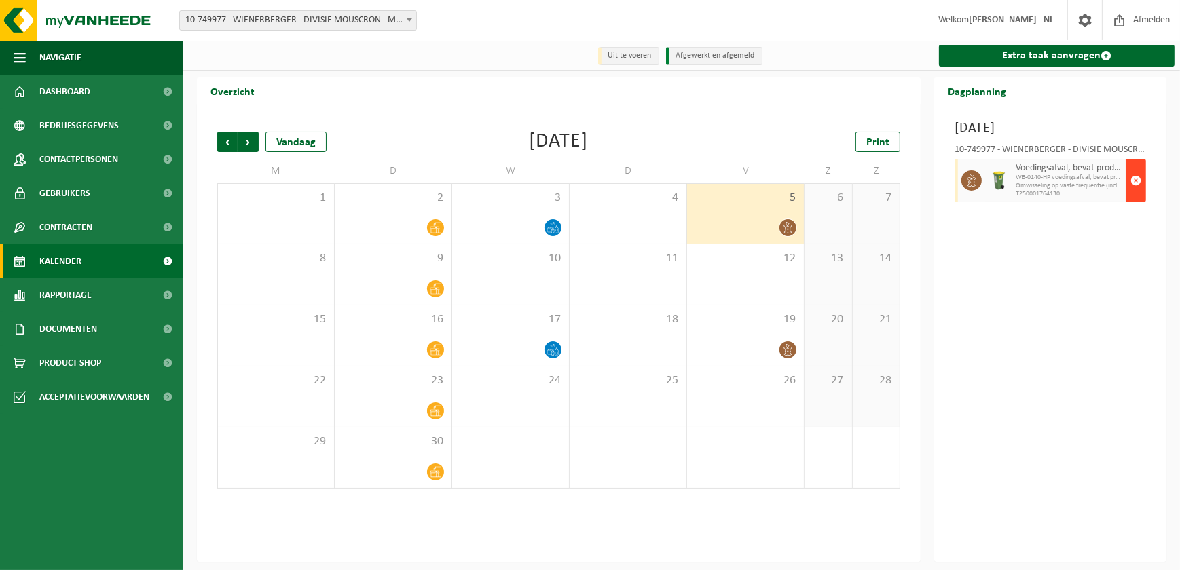
click at [1136, 179] on span "button" at bounding box center [1136, 180] width 11 height 27
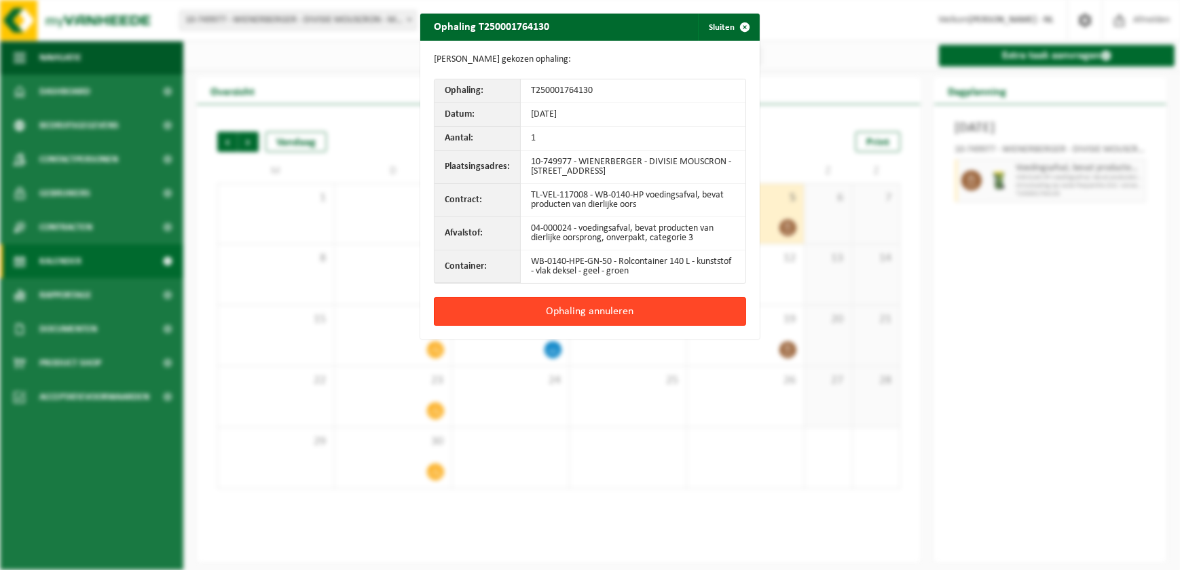
click at [595, 310] on button "Ophaling annuleren" at bounding box center [590, 311] width 312 height 29
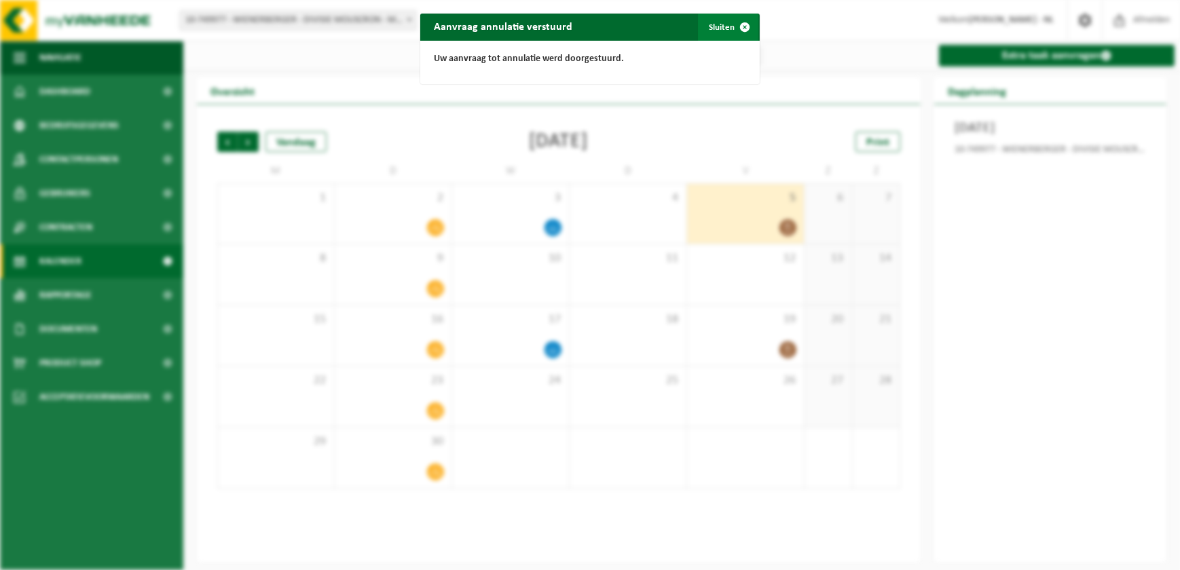
click at [713, 26] on button "Sluiten" at bounding box center [728, 27] width 60 height 27
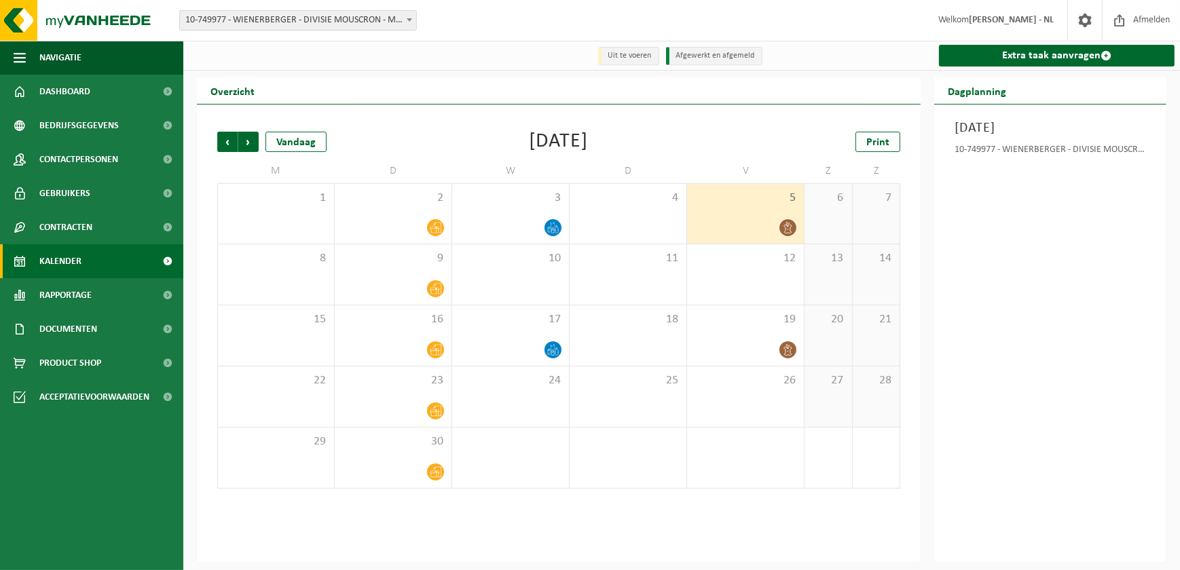
click at [395, 20] on span "10-749977 - WIENERBERGER - DIVISIE MOUSCRON - MOUSCRON" at bounding box center [298, 20] width 236 height 19
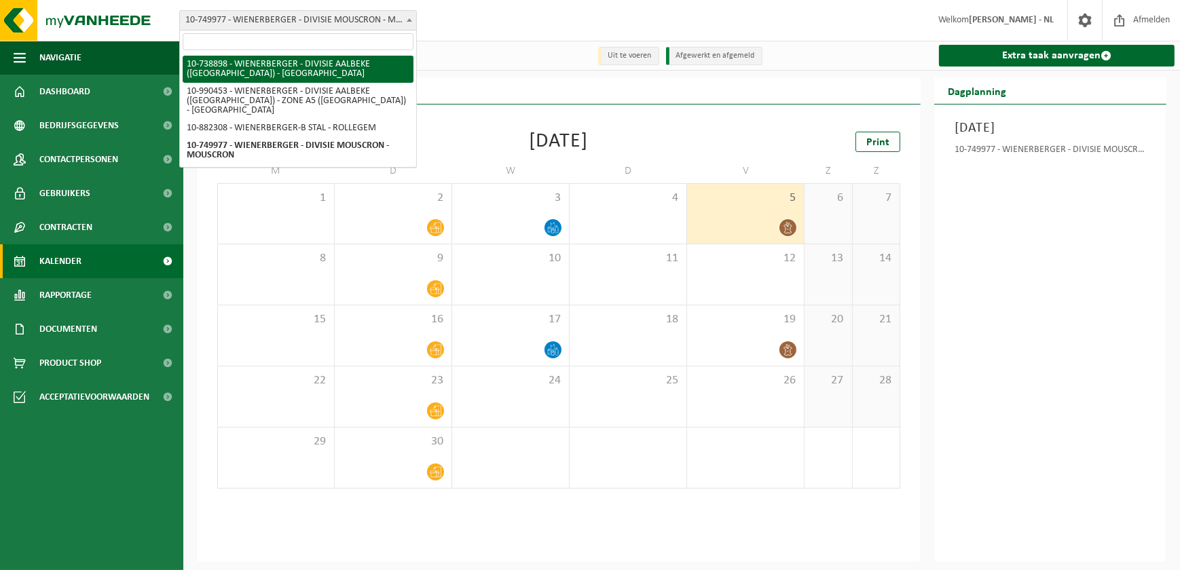
select select "18108"
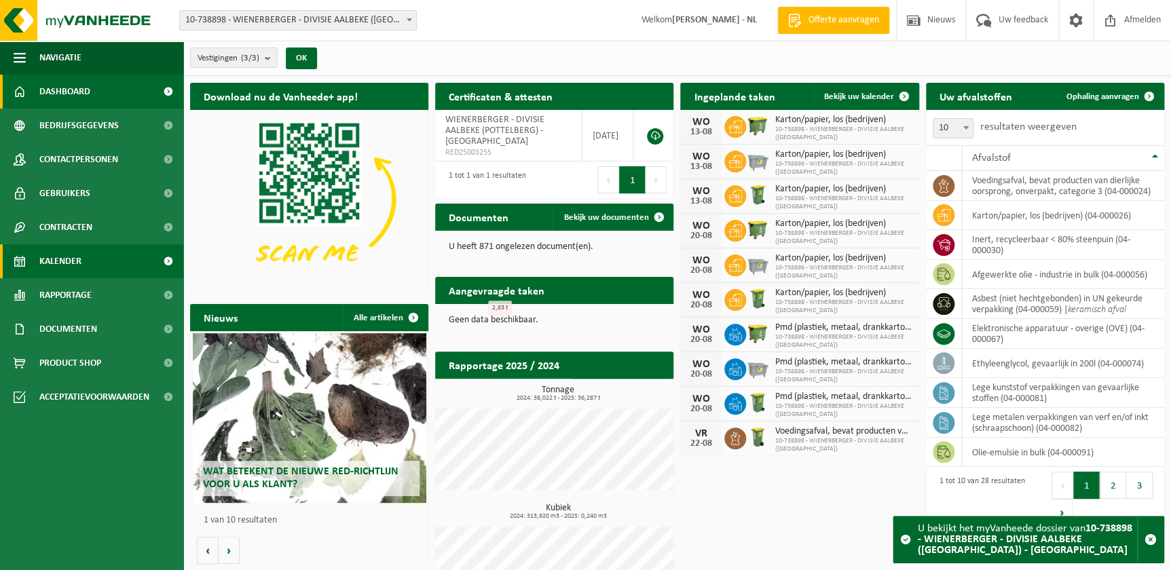
click at [65, 259] on span "Kalender" at bounding box center [60, 261] width 42 height 34
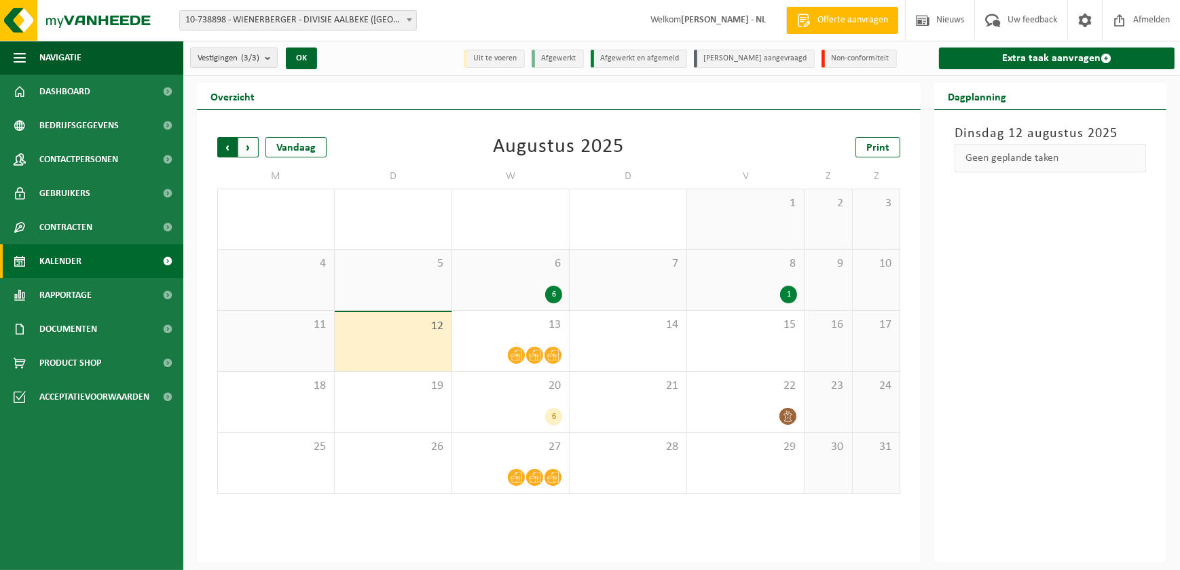
click at [249, 149] on span "Volgende" at bounding box center [248, 147] width 20 height 20
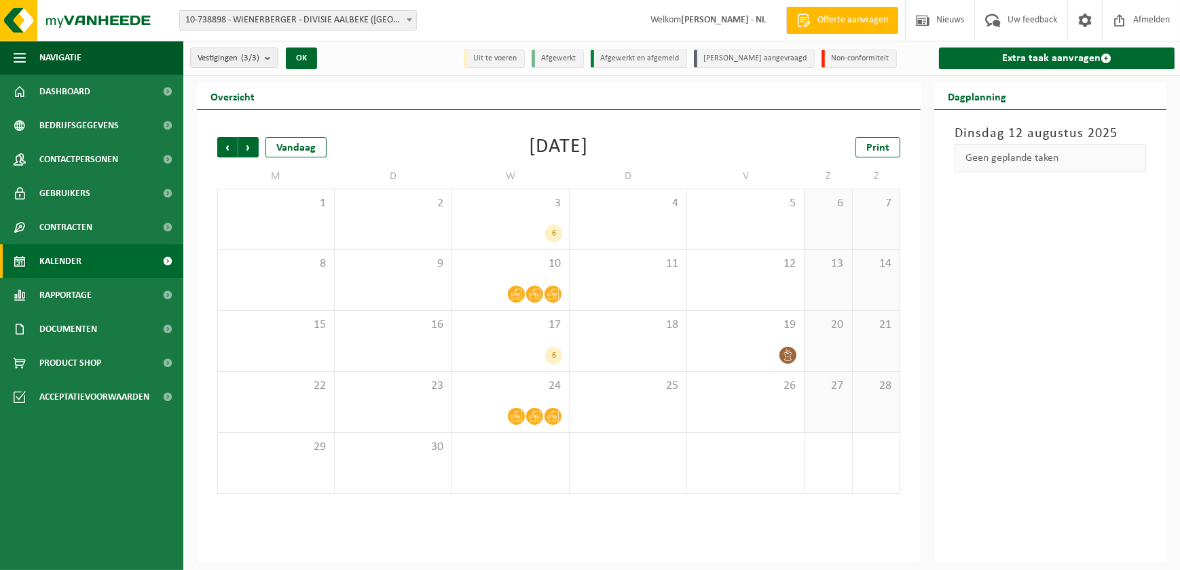
click at [408, 18] on b at bounding box center [409, 19] width 5 height 3
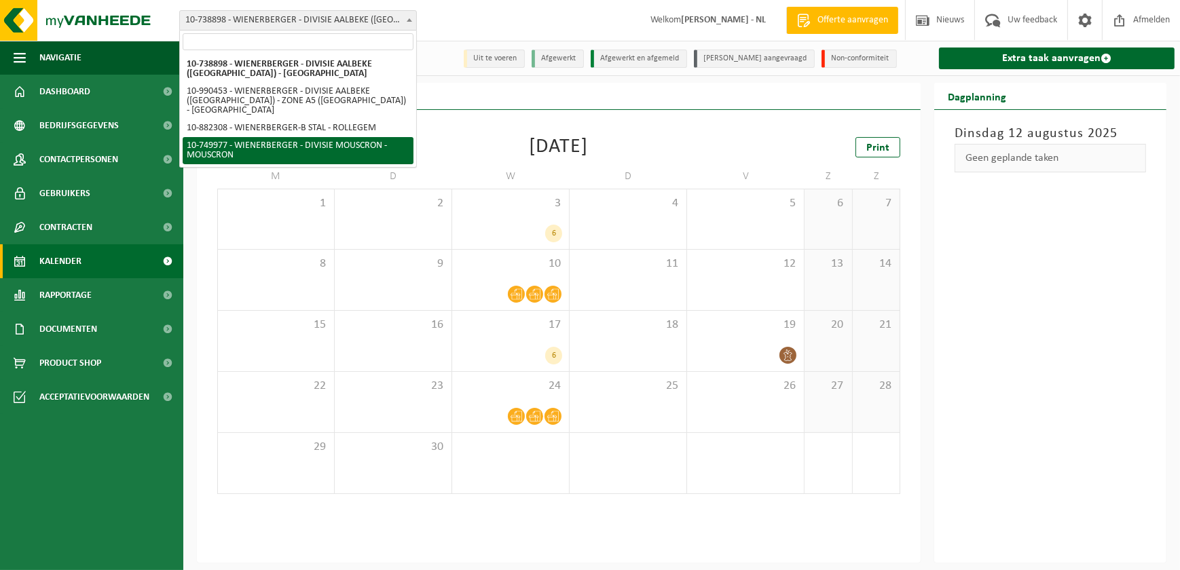
select select "29119"
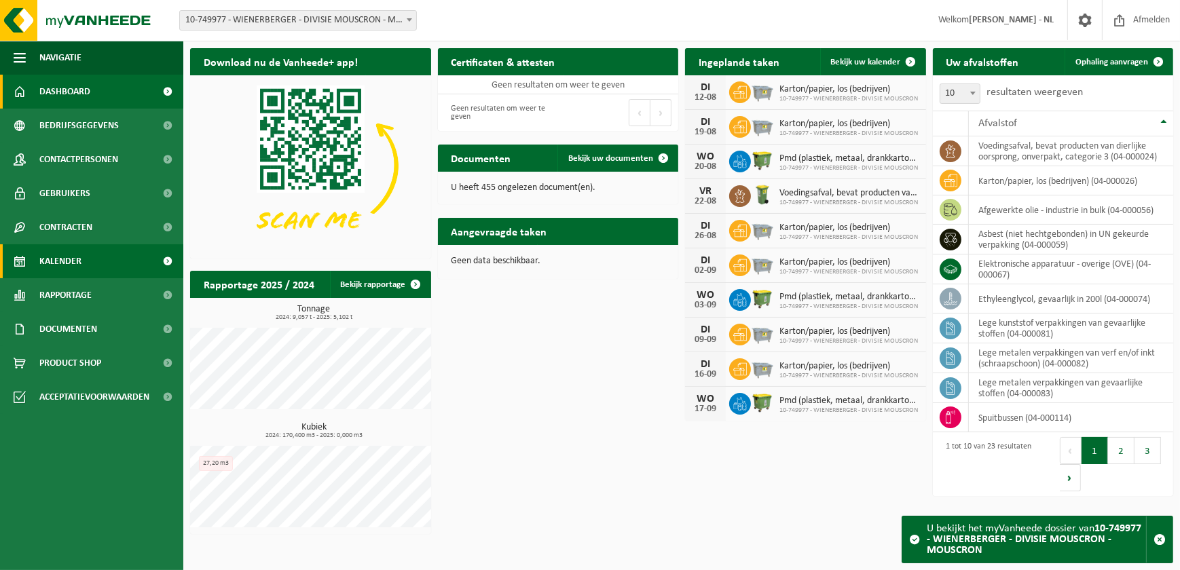
click at [81, 263] on link "Kalender" at bounding box center [91, 261] width 183 height 34
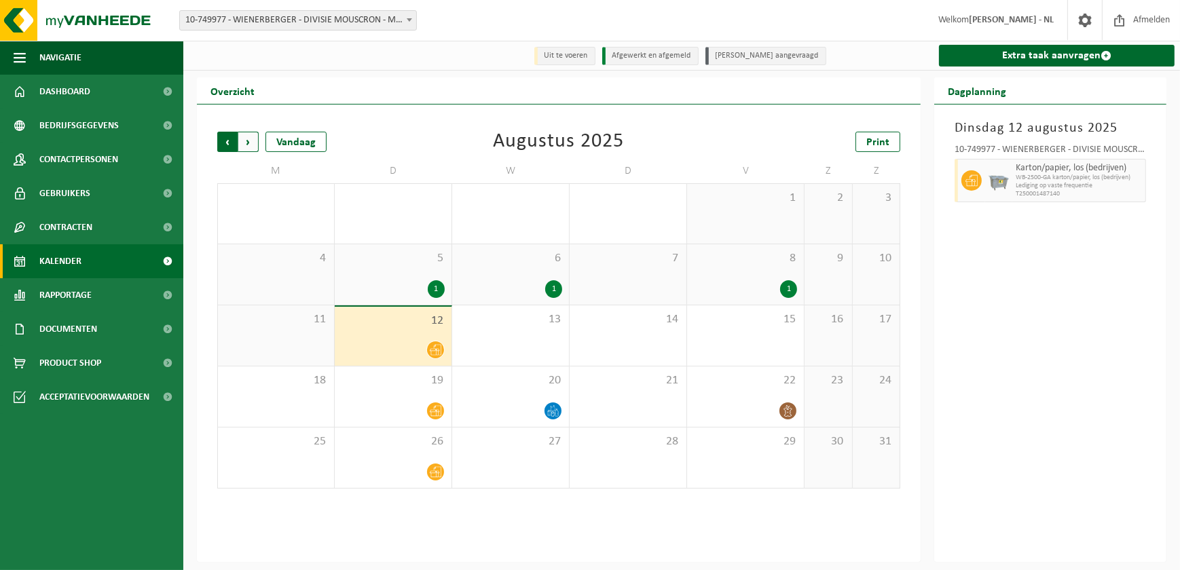
click at [247, 143] on span "Volgende" at bounding box center [248, 142] width 20 height 20
